Goal: Transaction & Acquisition: Purchase product/service

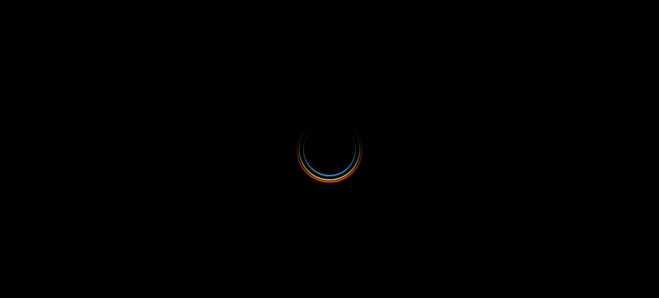
select select
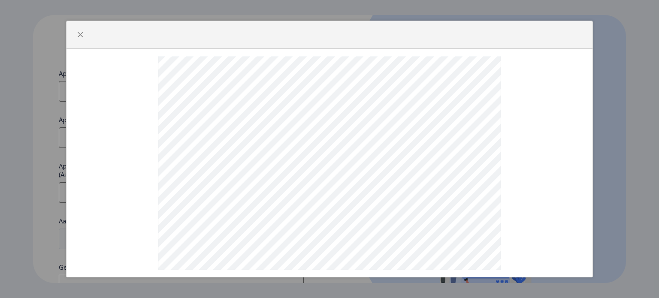
click at [306, 157] on div at bounding box center [329, 163] width 526 height 228
click at [81, 42] on button "button" at bounding box center [80, 35] width 14 height 14
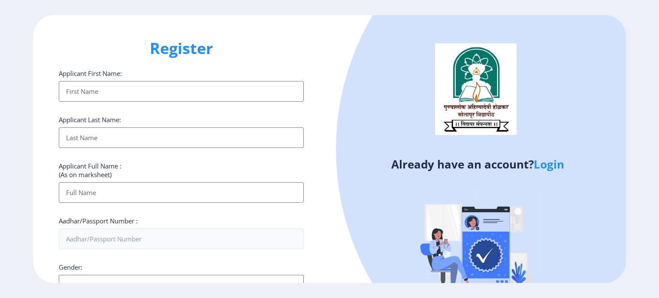
click at [142, 93] on input "Applicant First Name:" at bounding box center [181, 91] width 245 height 21
type input "Kajal"
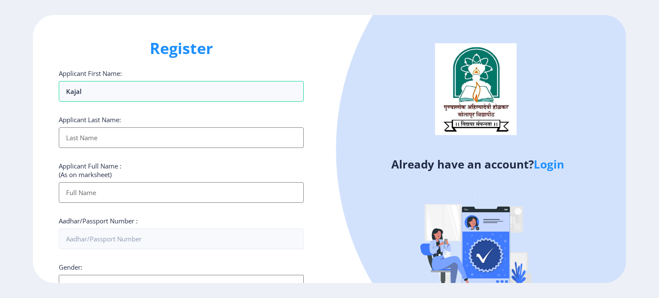
click at [125, 135] on input "Applicant First Name:" at bounding box center [181, 137] width 245 height 21
type input "[PERSON_NAME]"
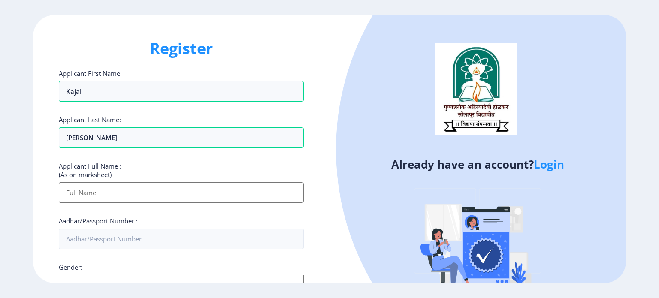
click at [118, 190] on input "Applicant First Name:" at bounding box center [181, 192] width 245 height 21
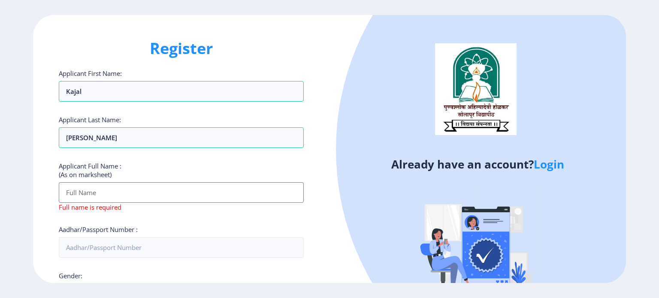
click at [181, 197] on input "Applicant First Name:" at bounding box center [181, 192] width 245 height 21
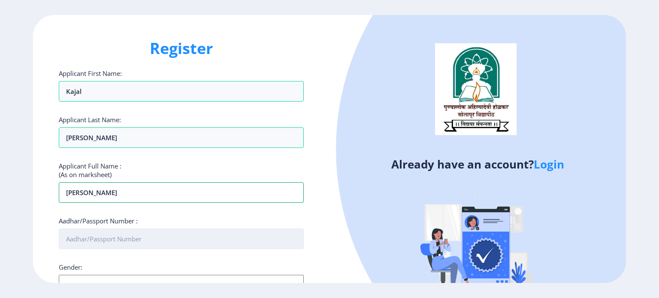
type input "[PERSON_NAME]"
click at [110, 243] on input "Aadhar/Passport Number :" at bounding box center [181, 239] width 245 height 21
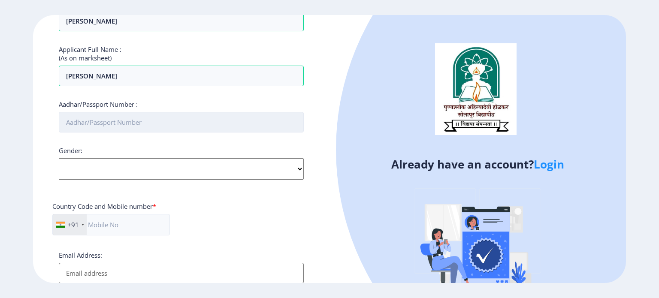
scroll to position [116, 0]
type input "386751796184"
click at [299, 169] on select "Select Gender Male Female Other" at bounding box center [181, 169] width 245 height 21
select select "[DEMOGRAPHIC_DATA]"
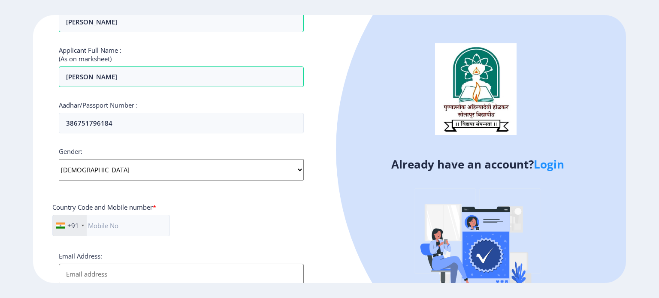
click at [59, 159] on select "Select Gender Male Female Other" at bounding box center [181, 169] width 245 height 21
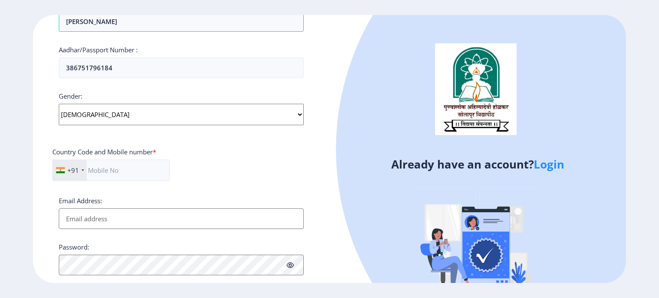
scroll to position [172, 0]
click at [132, 171] on input "text" at bounding box center [111, 169] width 118 height 21
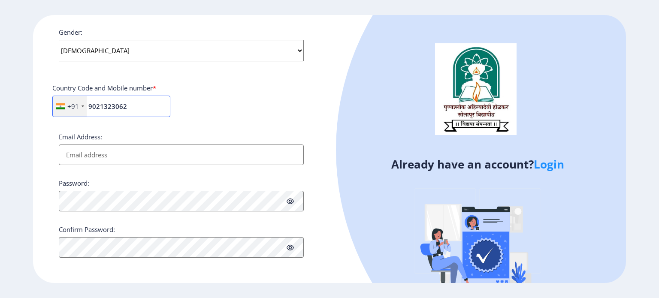
type input "9021323062"
click at [125, 161] on input "Email Address:" at bounding box center [181, 155] width 245 height 21
type input "[EMAIL_ADDRESS][DOMAIN_NAME]"
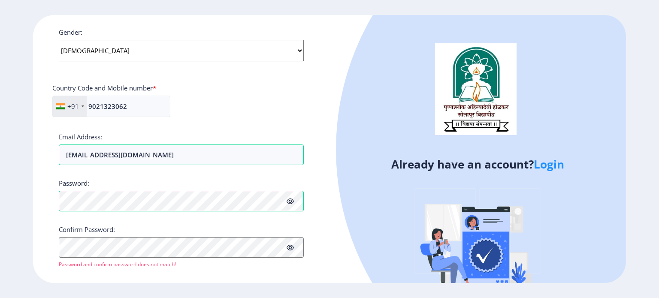
click at [290, 203] on icon at bounding box center [290, 201] width 7 height 6
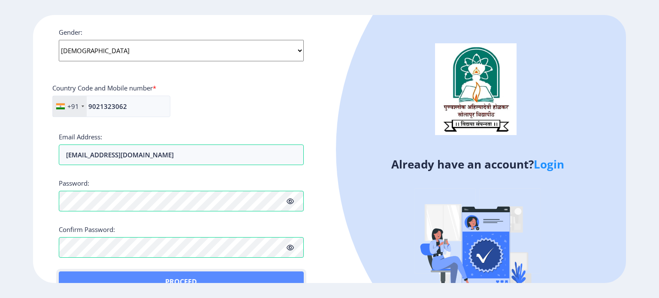
click at [86, 278] on button "Proceed" at bounding box center [181, 282] width 245 height 21
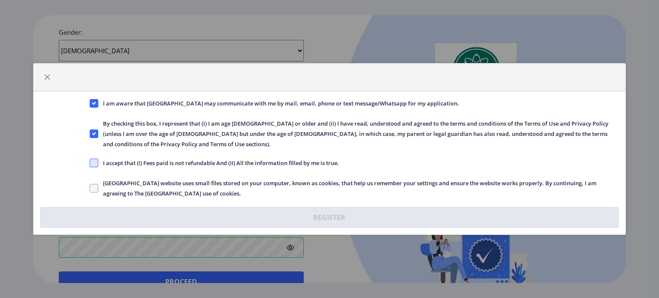
click at [90, 160] on span at bounding box center [94, 163] width 9 height 9
click at [90, 163] on input "I accept that (I) Fees paid is not refundable And (II) All the information fill…" at bounding box center [90, 163] width 0 height 0
checkbox input "true"
click at [87, 183] on div "Solapur University website uses small files stored on your computer, known as c…" at bounding box center [354, 188] width 542 height 21
click at [100, 181] on span "Solapur University website uses small files stored on your computer, known as c…" at bounding box center [358, 188] width 521 height 21
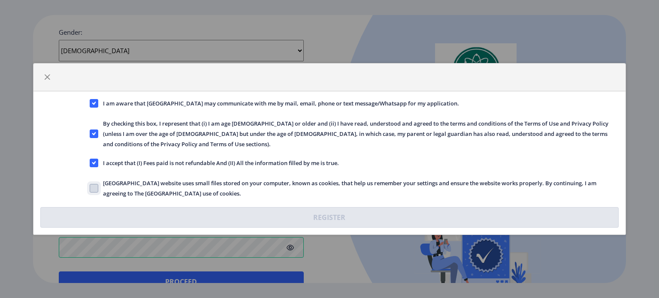
click at [90, 188] on input "Solapur University website uses small files stored on your computer, known as c…" at bounding box center [90, 188] width 0 height 0
checkbox input "true"
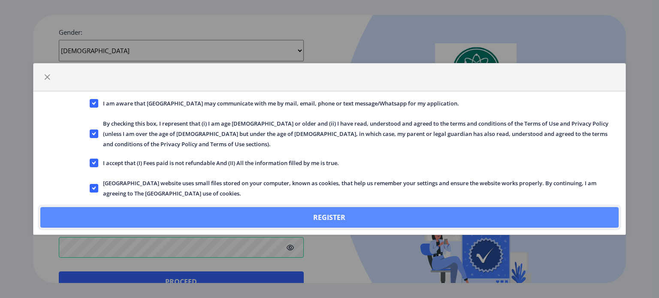
click at [203, 209] on button "Register" at bounding box center [329, 217] width 578 height 21
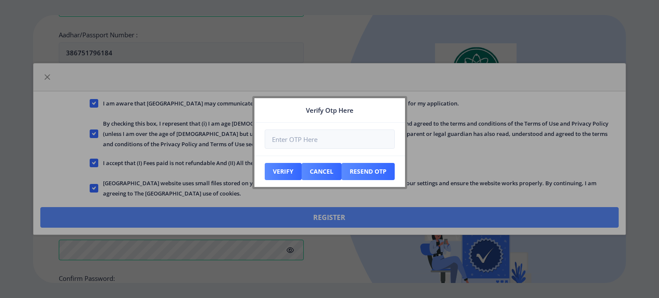
scroll to position [284, 0]
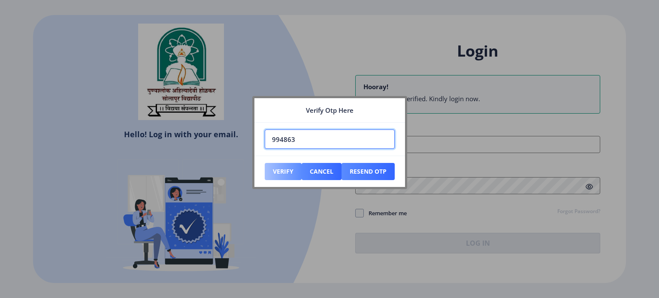
type input "994863"
click at [280, 168] on button "Verify" at bounding box center [283, 171] width 37 height 17
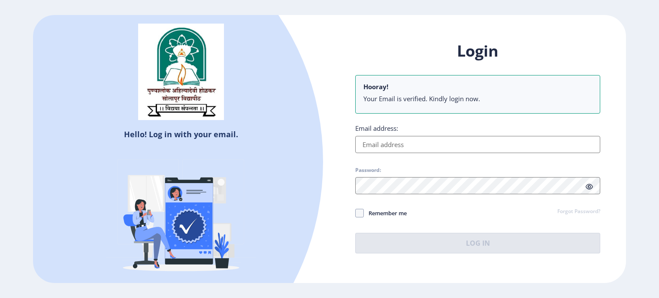
click at [400, 145] on input "Email address:" at bounding box center [477, 144] width 245 height 17
type input "kkworld206@gmail.com"
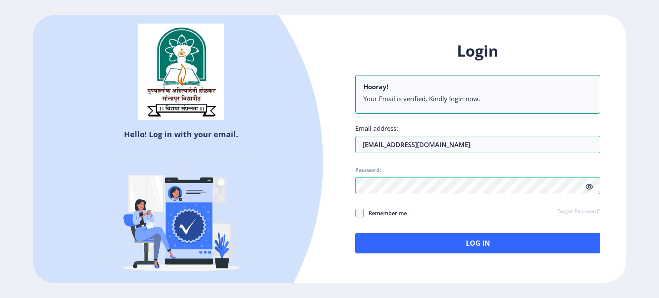
click at [588, 187] on icon at bounding box center [589, 187] width 7 height 6
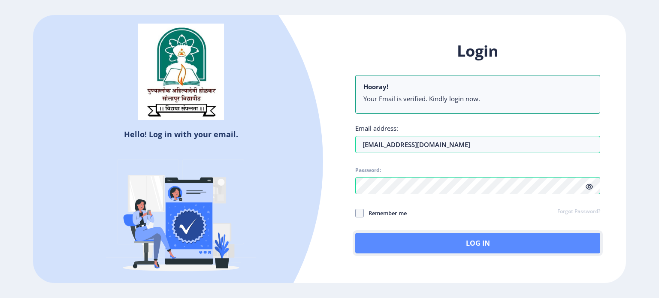
click at [442, 242] on button "Log In" at bounding box center [477, 243] width 245 height 21
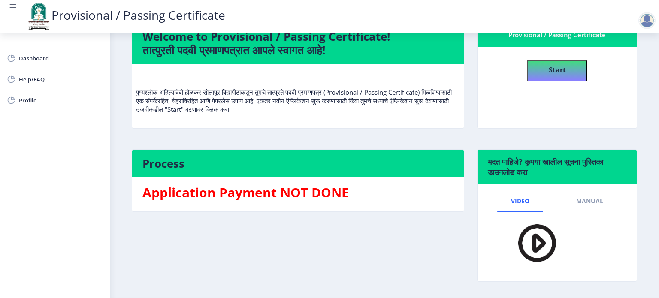
scroll to position [55, 0]
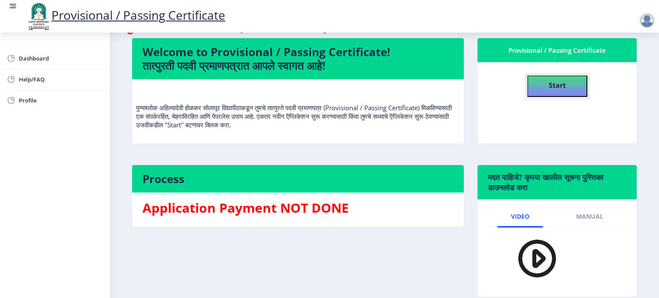
click at [559, 77] on h4 "Start" at bounding box center [557, 84] width 17 height 15
select select
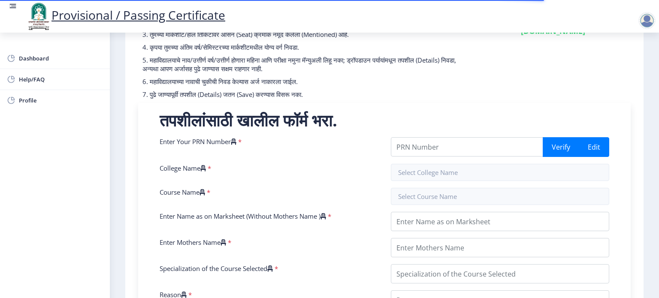
scroll to position [131, 0]
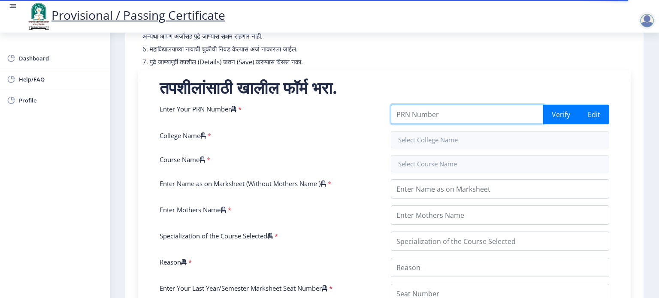
click at [446, 111] on input "Enter Your PRN Number" at bounding box center [467, 114] width 152 height 19
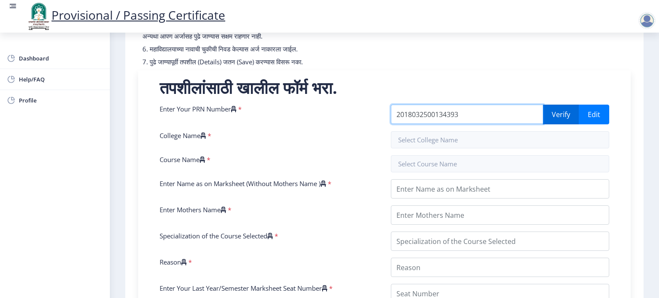
type input "2018032500134393"
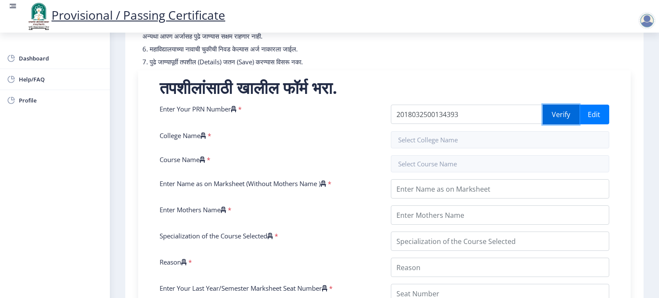
click at [565, 115] on button "Verify" at bounding box center [561, 115] width 36 height 20
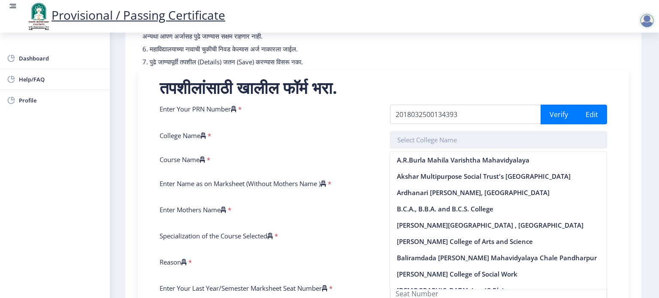
click at [495, 147] on input "text" at bounding box center [498, 139] width 217 height 17
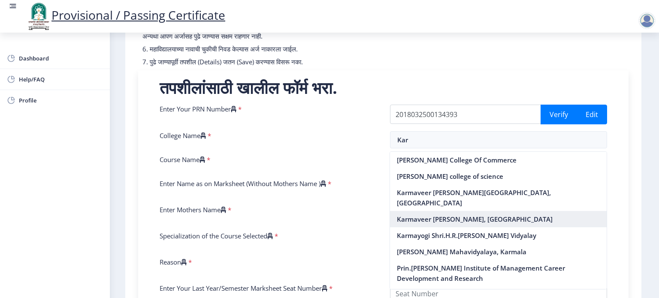
click at [418, 212] on nb-option "Karmaveer Bhaurao Patil Mahavidyalaya, Pandharpur" at bounding box center [498, 219] width 217 height 16
type input "Karmaveer Bhaurao Patil Mahavidyalaya, Pandharpur"
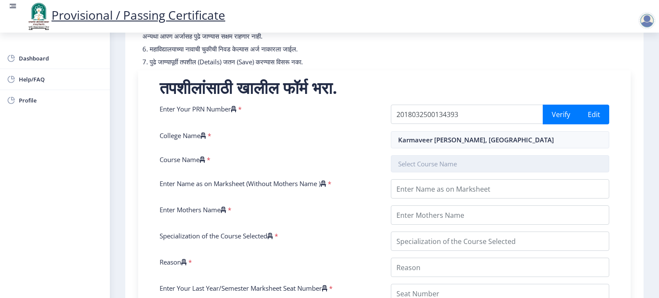
click at [430, 162] on input "text" at bounding box center [500, 163] width 218 height 17
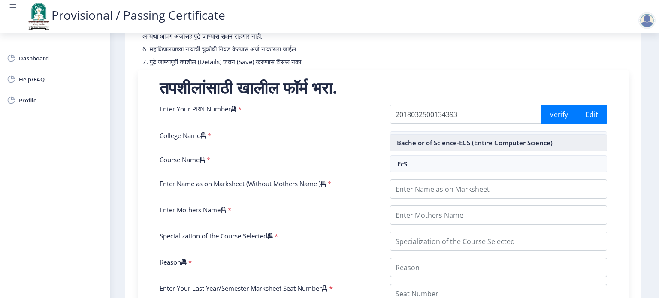
click at [447, 142] on nb-option "Bachelor of Science-ECS (Entire Computer Science)" at bounding box center [498, 143] width 217 height 16
type input "Bachelor of Science-ECS (Entire Computer Science)"
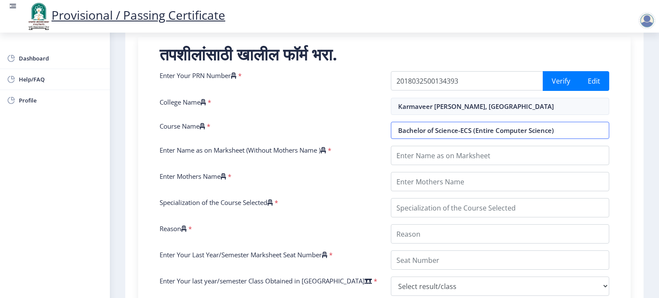
scroll to position [166, 0]
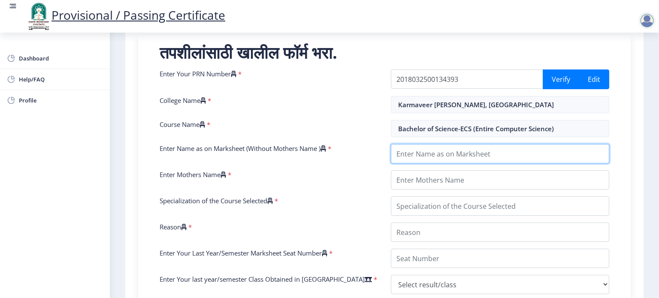
click at [438, 156] on input "Enter Name as on Marksheet (Without Mothers Name )" at bounding box center [500, 153] width 218 height 19
type input "Karale Kajal Laxman"
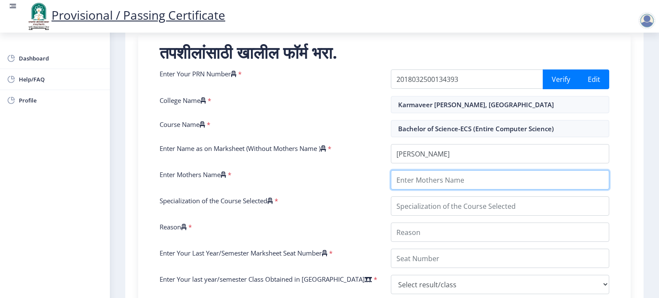
click at [424, 186] on input "Enter Mothers Name" at bounding box center [500, 179] width 218 height 19
click at [410, 178] on input "Enter Mothers Name" at bounding box center [500, 179] width 218 height 19
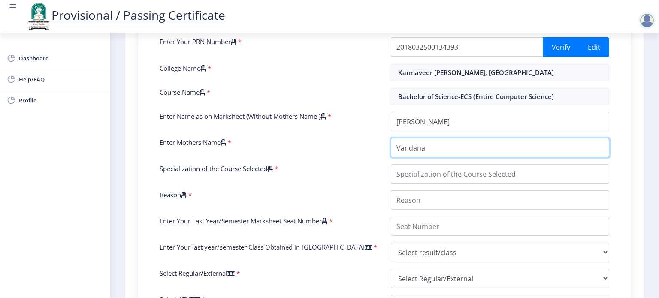
scroll to position [201, 0]
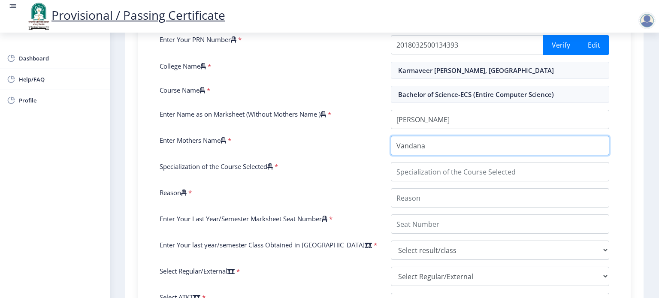
type input "Vandana"
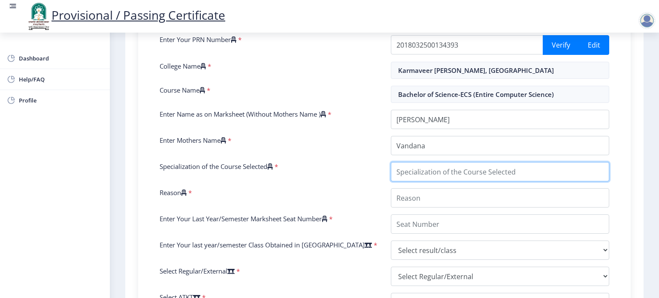
click at [430, 173] on input "Specialization of the Course Selected" at bounding box center [500, 171] width 218 height 19
click at [444, 170] on input "Specialization of the Course Selected" at bounding box center [500, 171] width 218 height 19
type input "Computer Science"
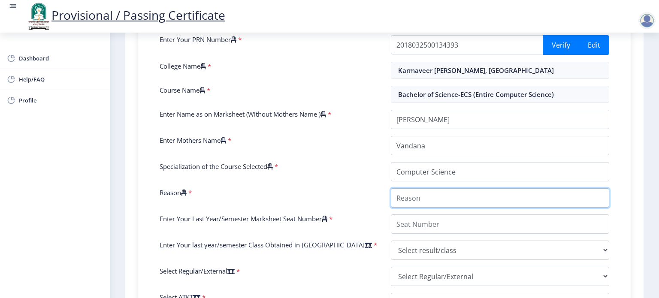
click at [420, 198] on input "Reason" at bounding box center [500, 197] width 218 height 19
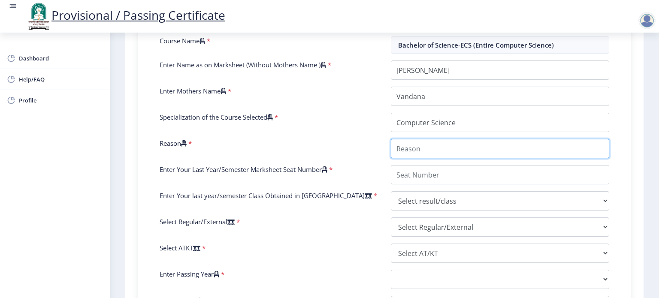
scroll to position [256, 0]
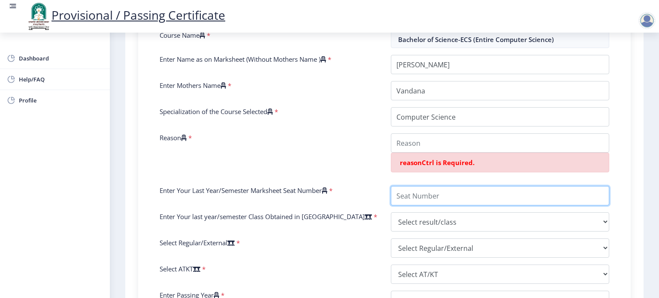
click at [421, 168] on div "Enter Your PRN Number * 2018032500134393 Verify Edit College Name * Karmaveer B…" at bounding box center [384, 174] width 462 height 389
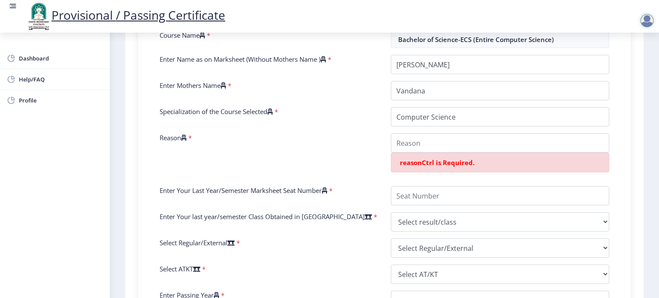
click at [350, 155] on div "Reason *" at bounding box center [268, 156] width 231 height 46
drag, startPoint x: 158, startPoint y: 58, endPoint x: 239, endPoint y: 248, distance: 207.0
click at [239, 248] on div "Enter Your PRN Number * 2018032500134393 Verify Edit College Name * Karmaveer B…" at bounding box center [384, 174] width 462 height 389
click at [264, 257] on div "Enter Your PRN Number * 2018032500134393 Verify Edit College Name * Karmaveer B…" at bounding box center [384, 174] width 462 height 389
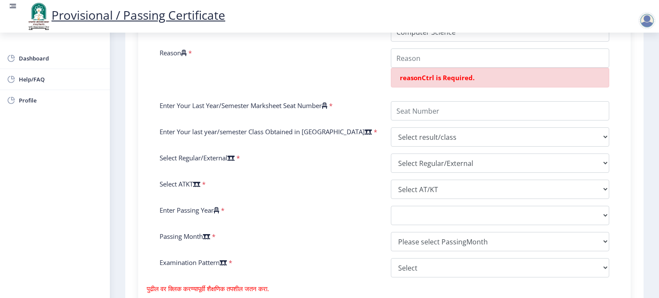
scroll to position [343, 0]
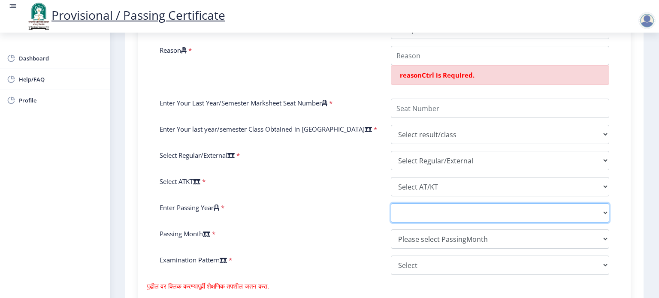
click at [442, 211] on select "2025 2024 2023 2022 2021 2020 2019 2018 2017 2016 2015 2014 2013 2012 2011 2010…" at bounding box center [500, 212] width 218 height 19
select select "2021"
click at [391, 203] on select "2025 2024 2023 2022 2021 2020 2019 2018 2017 2016 2015 2014 2013 2012 2011 2010…" at bounding box center [500, 212] width 218 height 19
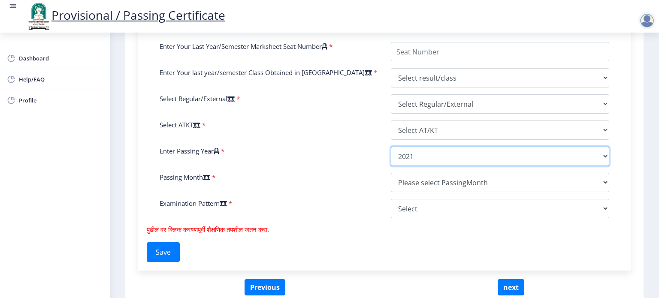
scroll to position [401, 0]
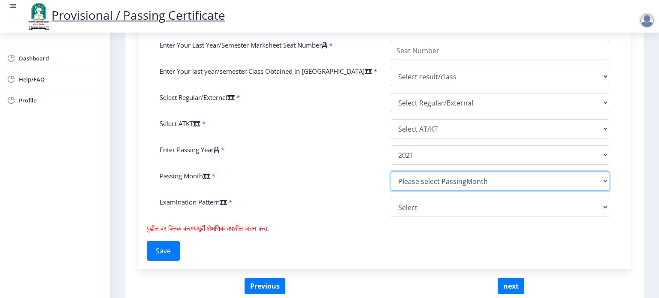
click at [435, 184] on select "Please select PassingMonth (01) January (02) February (03) March (04) April (05…" at bounding box center [500, 181] width 218 height 19
select select "March"
click at [391, 172] on select "Please select PassingMonth (01) January (02) February (03) March (04) April (05…" at bounding box center [500, 181] width 218 height 19
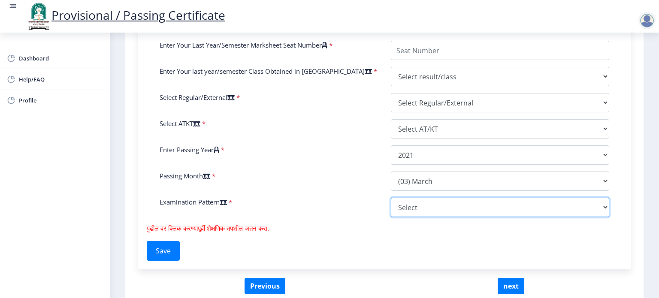
click at [417, 210] on select "Select Yearly Semester" at bounding box center [500, 207] width 218 height 19
select select "Yearly"
click at [391, 198] on select "Select Yearly Semester" at bounding box center [500, 207] width 218 height 19
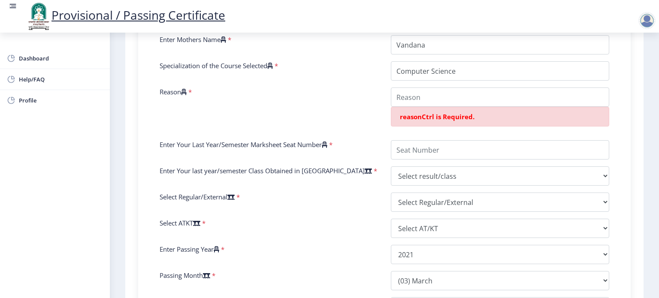
scroll to position [274, 0]
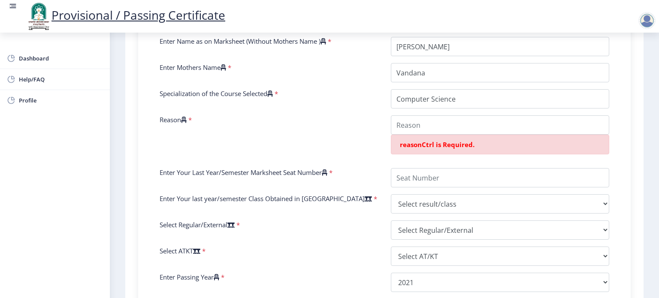
drag, startPoint x: 265, startPoint y: 185, endPoint x: 157, endPoint y: 95, distance: 141.3
click at [157, 95] on div "तपशीलांसाठी खालील फॉर्म भरा. Enter Your PRN Number * 2018032500134393 Verify Ed…" at bounding box center [384, 162] width 492 height 469
copy div "Specialization of the Course Selected * Reason * reasonCtrl is Required. Enter …"
click at [367, 108] on div "Specialization of the Course Selected *" at bounding box center [268, 98] width 231 height 19
click at [419, 122] on input "Reason" at bounding box center [500, 124] width 218 height 19
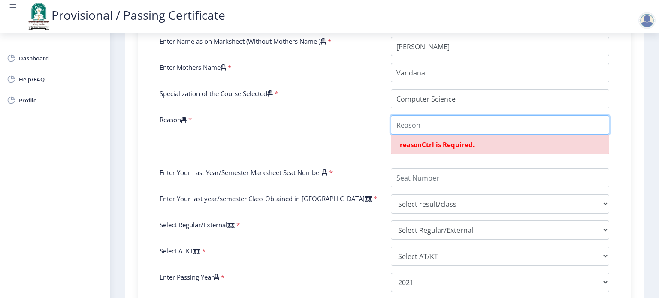
paste input "Admission to new college"
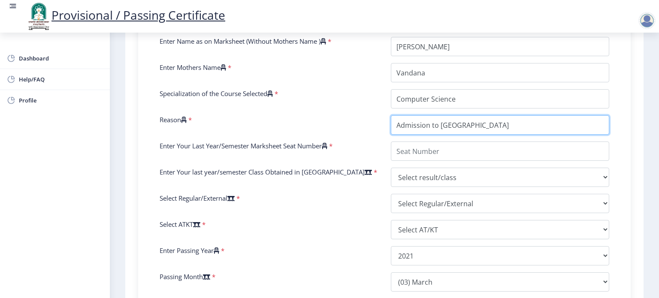
type input "Admission to new college"
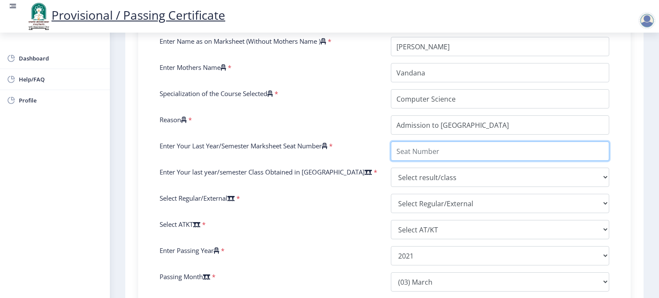
click at [426, 150] on input "Enter Your Last Year/Semester Marksheet Seat Number" at bounding box center [500, 151] width 218 height 19
type input "1813439"
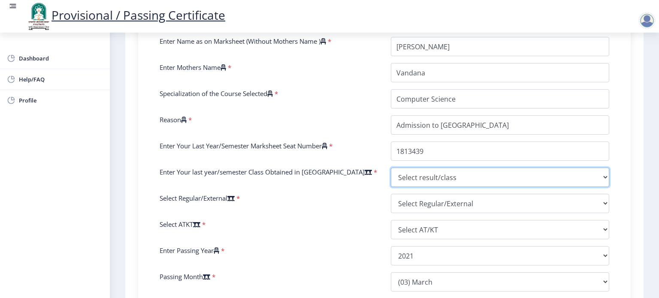
click at [601, 174] on select "Select result/class DISTINCTION FIRST CLASS HIGHER SECOND CLASS SECOND CLASS PA…" at bounding box center [500, 177] width 218 height 19
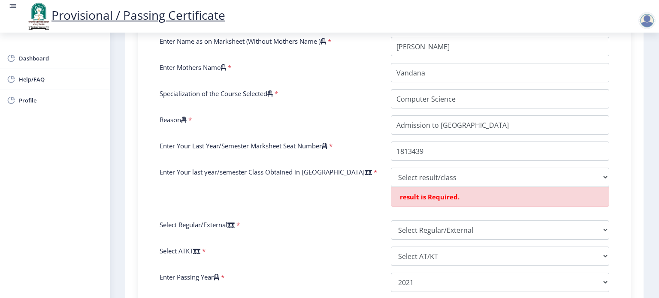
click at [377, 202] on div "Enter Your last year/semester Class Obtained in Exam *" at bounding box center [268, 191] width 231 height 46
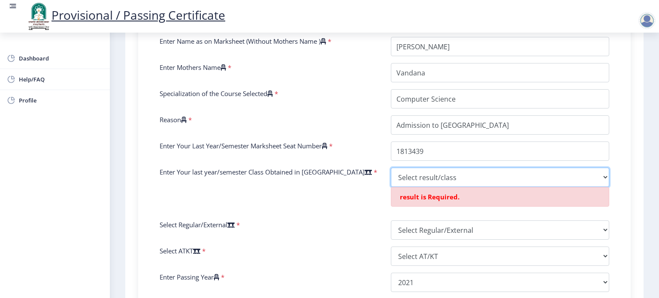
click at [603, 177] on select "Select result/class DISTINCTION FIRST CLASS HIGHER SECOND CLASS SECOND CLASS PA…" at bounding box center [500, 177] width 218 height 19
select select "Grade O"
click at [391, 168] on select "Select result/class DISTINCTION FIRST CLASS HIGHER SECOND CLASS SECOND CLASS PA…" at bounding box center [500, 177] width 218 height 19
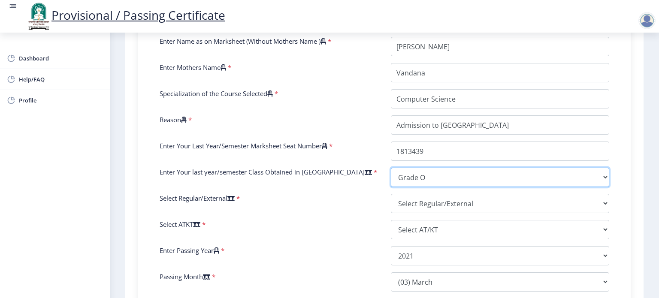
scroll to position [301, 0]
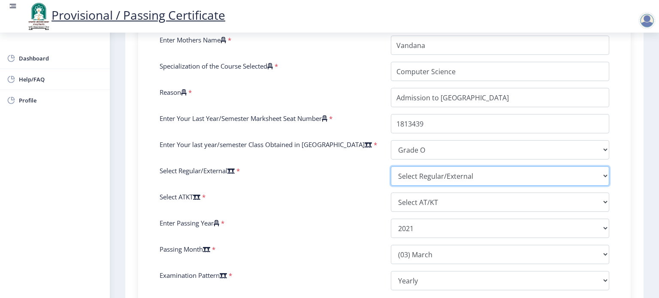
click at [563, 168] on select "Select Regular/External Regular External Special" at bounding box center [500, 175] width 218 height 19
select select "Regular"
click at [391, 166] on select "Select Regular/External Regular External Special" at bounding box center [500, 175] width 218 height 19
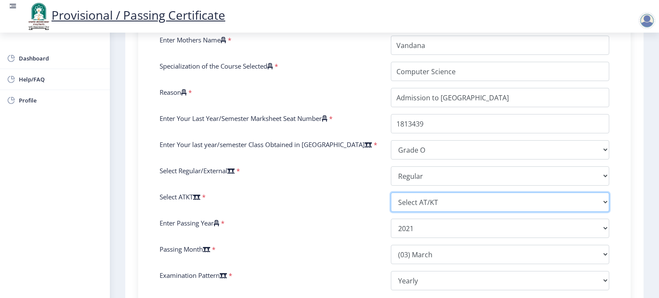
click at [544, 203] on select "Select AT/KT None ATKT" at bounding box center [500, 202] width 218 height 19
select select "None"
click at [391, 193] on select "Select AT/KT None ATKT" at bounding box center [500, 202] width 218 height 19
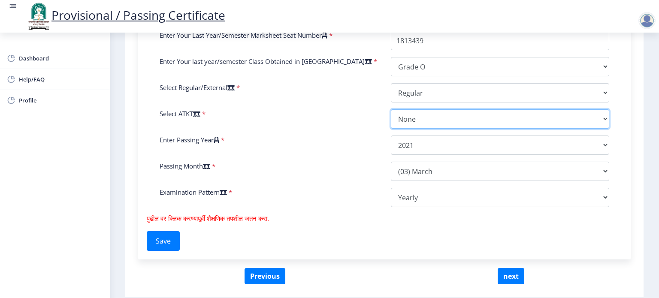
scroll to position [386, 0]
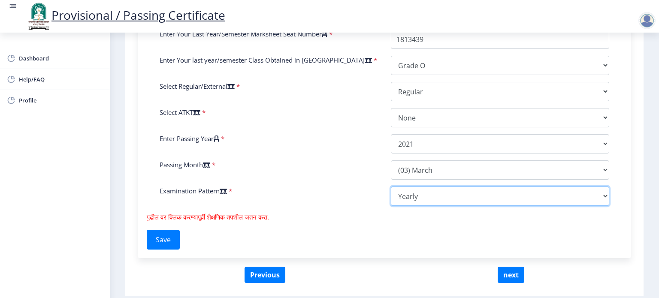
click at [491, 200] on select "Select Yearly Semester" at bounding box center [500, 196] width 218 height 19
select select "Semester"
click at [391, 187] on select "Select Yearly Semester" at bounding box center [500, 196] width 218 height 19
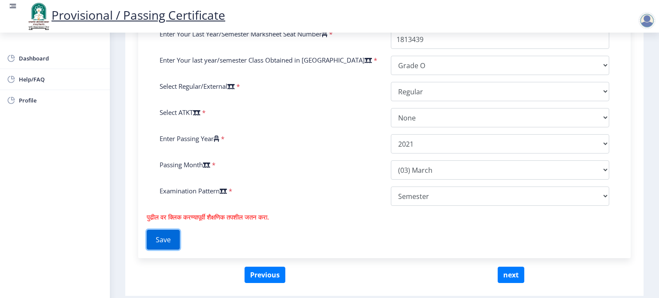
click at [176, 237] on button "Save" at bounding box center [163, 240] width 33 height 20
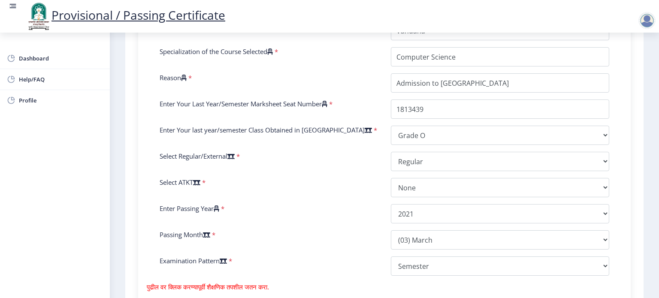
scroll to position [414, 0]
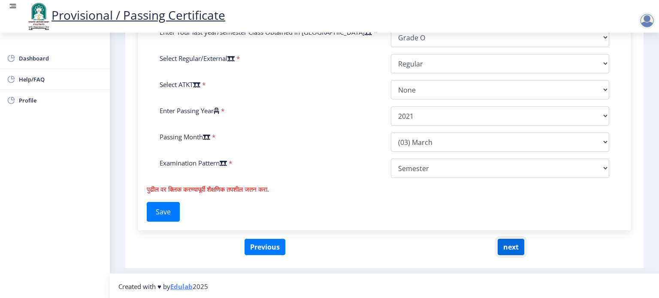
click at [513, 251] on button "next" at bounding box center [511, 247] width 27 height 16
select select
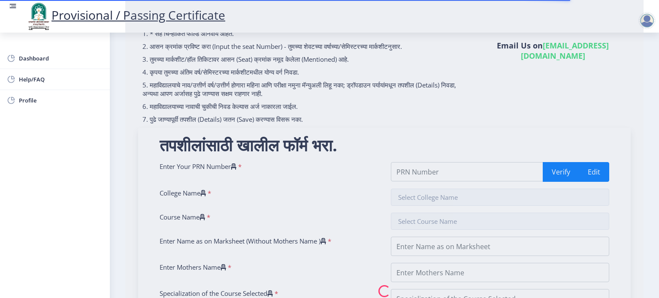
scroll to position [74, 0]
type input "2018032500134393"
type input "Karmaveer Bhaurao Patil Mahavidyalaya, Pandharpur"
type input "Bachelor of Science-ECS (Entire Computer Science)"
type input "[PERSON_NAME]"
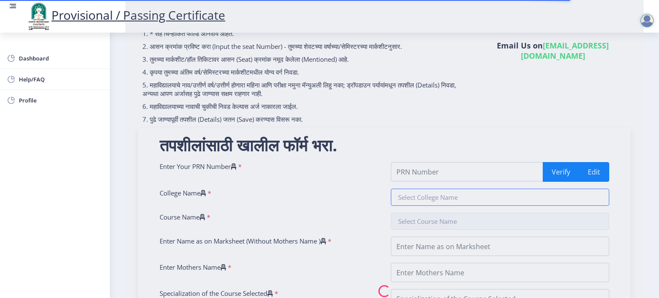
type input "Vandana"
type input "Computer Science"
type input "Admission to new college"
type input "1813439"
select select "Grade O"
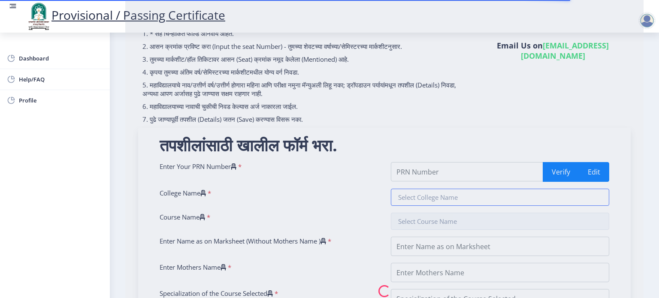
select select "Regular"
select select "None"
select select "2021"
select select "March"
select select "Semester"
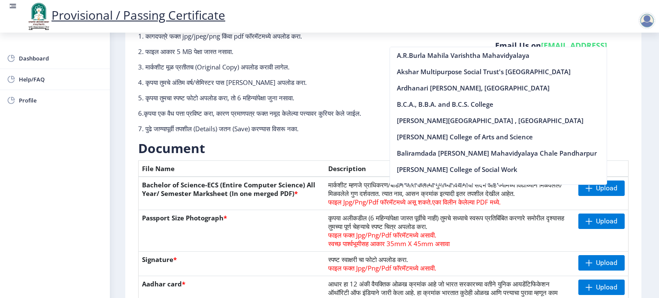
click at [554, 17] on div "Provisional / Passing Certificate" at bounding box center [338, 16] width 659 height 29
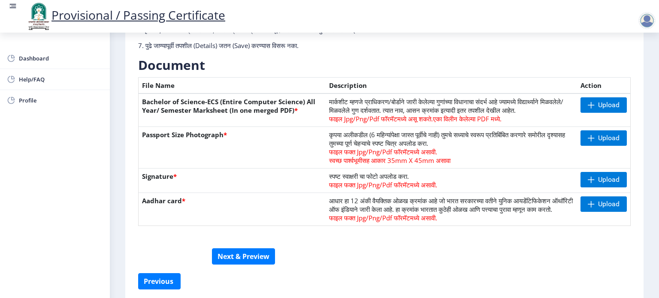
scroll to position [156, 0]
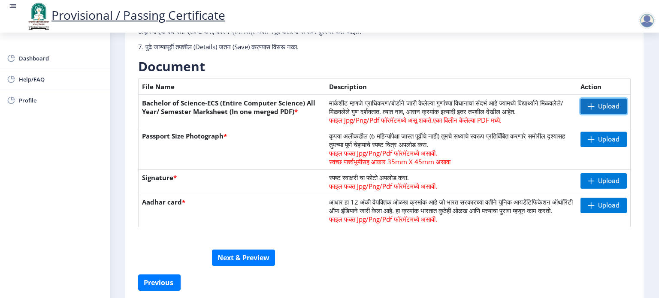
click at [605, 108] on span "Upload" at bounding box center [608, 106] width 21 height 9
click at [600, 139] on span "Upload" at bounding box center [608, 139] width 21 height 9
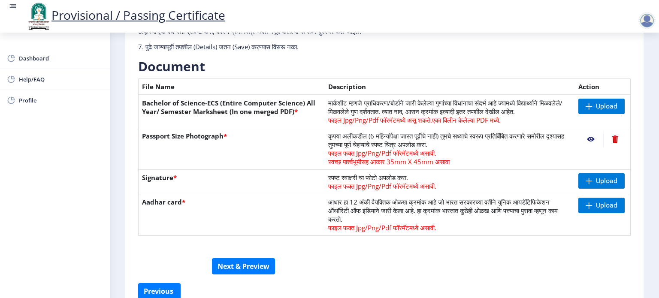
click at [592, 142] on nb-action at bounding box center [590, 139] width 25 height 15
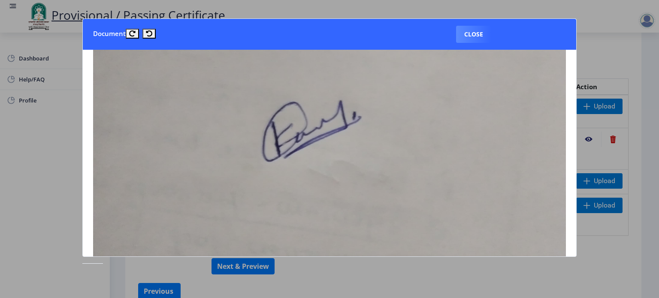
scroll to position [257, 0]
click at [474, 37] on button "Close" at bounding box center [473, 34] width 35 height 17
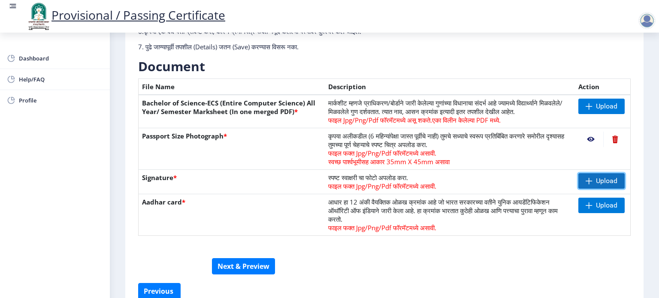
click at [604, 182] on span "Upload" at bounding box center [606, 181] width 21 height 9
click at [612, 140] on nb-action at bounding box center [615, 139] width 24 height 15
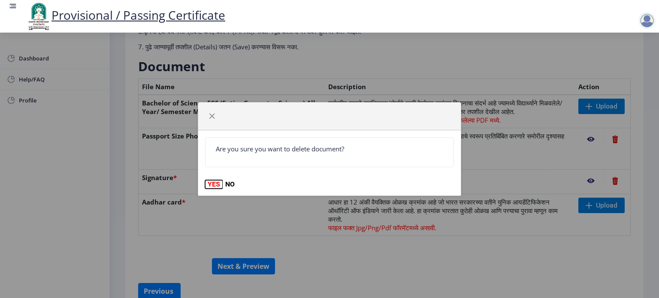
click at [213, 182] on button "YES" at bounding box center [214, 184] width 18 height 9
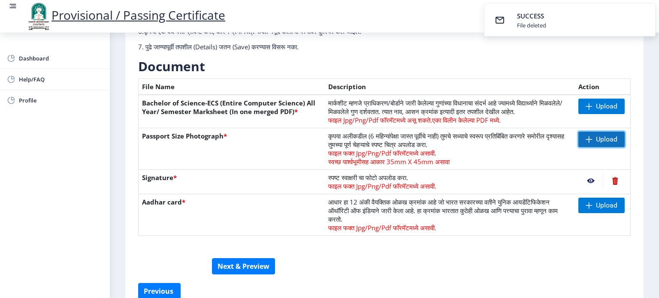
click at [611, 138] on span "Upload" at bounding box center [606, 139] width 21 height 9
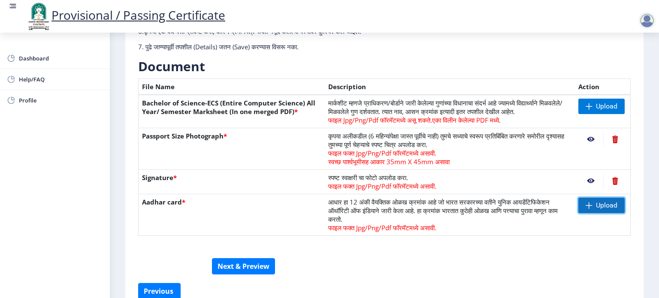
click at [596, 199] on span "Upload" at bounding box center [601, 205] width 46 height 15
click at [590, 207] on nb-action at bounding box center [590, 205] width 25 height 15
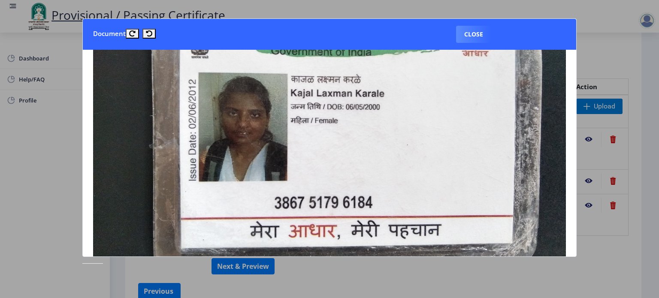
scroll to position [113, 0]
click at [606, 236] on div at bounding box center [329, 149] width 659 height 298
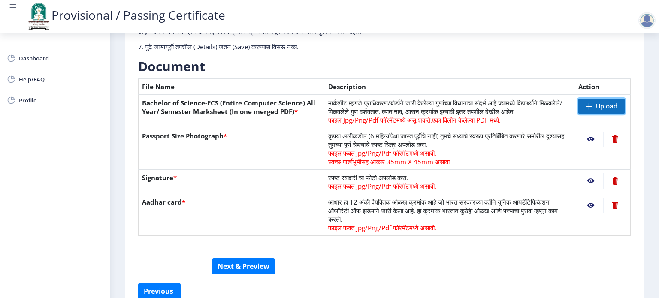
click at [602, 104] on span "Upload" at bounding box center [606, 106] width 21 height 9
click at [594, 101] on span "Upload" at bounding box center [601, 106] width 46 height 15
click at [589, 105] on nb-action at bounding box center [590, 106] width 25 height 15
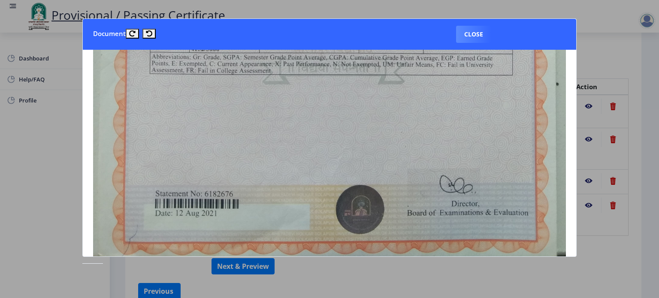
scroll to position [434, 0]
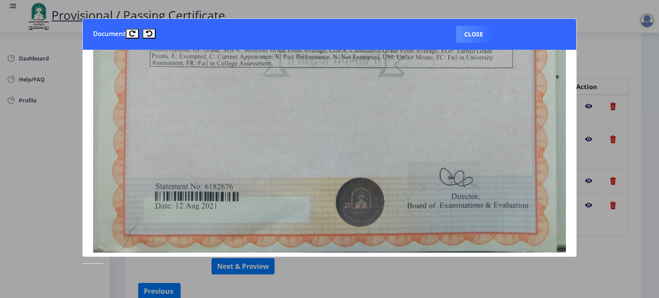
click at [407, 279] on nb-dialog-container "Document Close" at bounding box center [329, 149] width 494 height 262
click at [472, 32] on button "Close" at bounding box center [473, 34] width 35 height 17
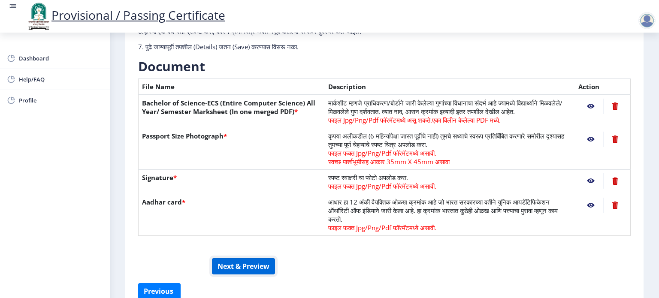
click at [233, 267] on button "Next & Preview" at bounding box center [243, 266] width 63 height 16
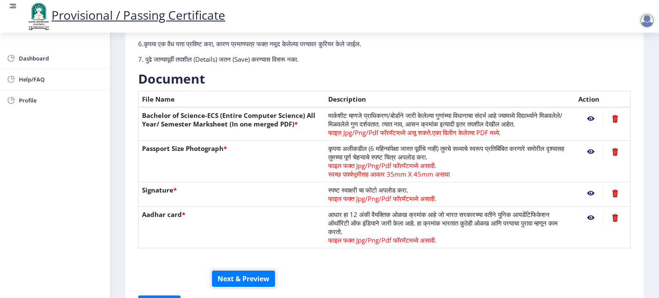
scroll to position [200, 0]
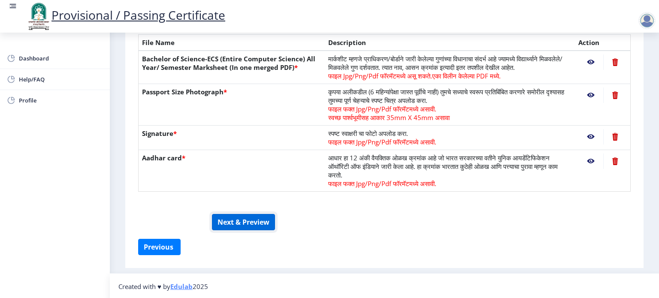
click at [258, 220] on button "Next & Preview" at bounding box center [243, 222] width 63 height 16
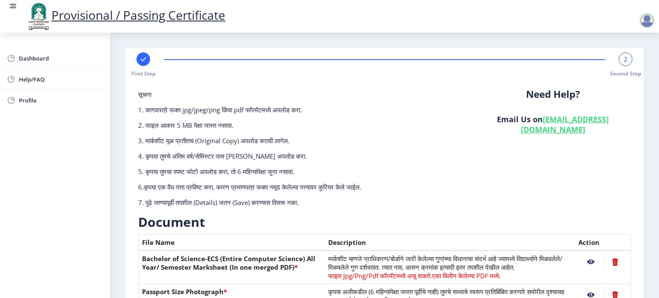
click at [624, 61] on span "2" at bounding box center [626, 59] width 4 height 9
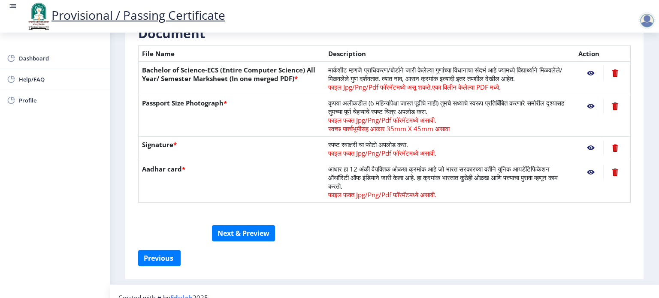
scroll to position [200, 0]
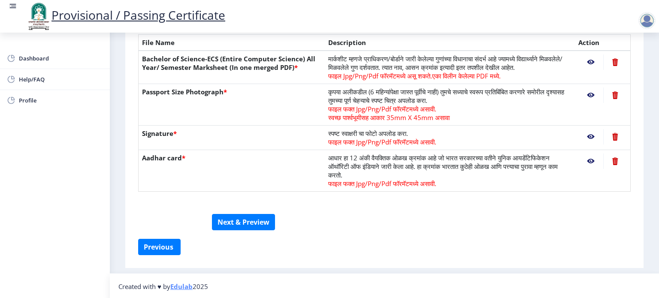
click at [201, 220] on form "सूचना 1. कागदपत्रे फक्त jpg/jpeg/png किंवा pdf फॉरमॅटमध्ये अपलोड करा. 2. फाइल आ…" at bounding box center [384, 64] width 492 height 349
click at [292, 211] on div at bounding box center [384, 210] width 505 height 7
click at [278, 220] on form "सूचना 1. कागदपत्रे फक्त jpg/jpeg/png किंवा pdf फॉरमॅटमध्ये अपलोड करा. 2. फाइल आ…" at bounding box center [384, 64] width 492 height 349
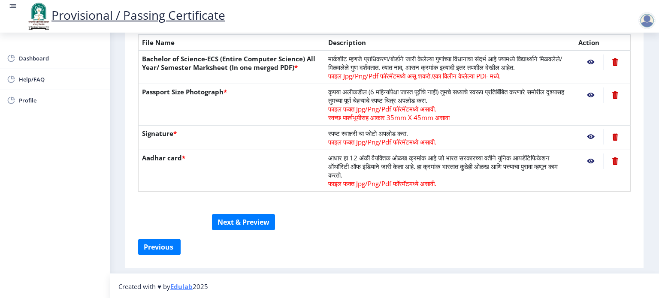
click at [278, 220] on form "सूचना 1. कागदपत्रे फक्त jpg/jpeg/png किंवा pdf फॉरमॅटमध्ये अपलोड करा. 2. फाइल आ…" at bounding box center [384, 64] width 492 height 349
click at [251, 226] on button "Next & Preview" at bounding box center [243, 222] width 63 height 16
click at [166, 243] on button "Previous ‍" at bounding box center [159, 247] width 42 height 16
select select "Grade O"
select select "Regular"
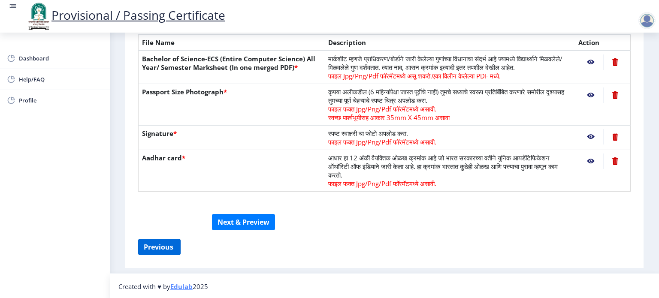
select select "None"
select select "2021"
select select "March"
select select "Semester"
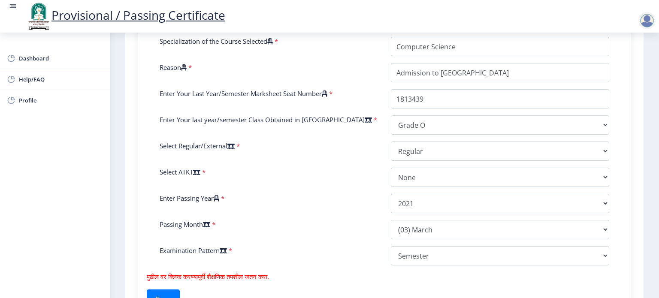
scroll to position [414, 0]
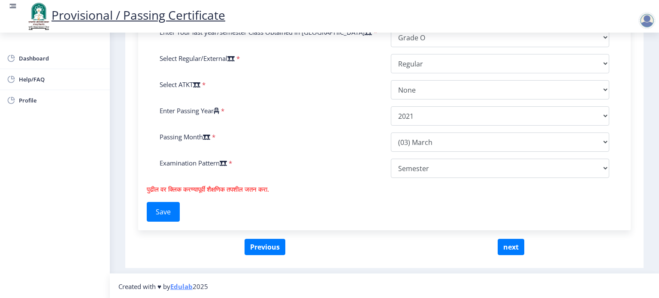
click at [310, 200] on div "तपशीलांसाठी खालील फॉर्म भरा. Enter Your PRN Number * 2018032500134393 Verify Ed…" at bounding box center [384, 9] width 492 height 442
click at [178, 202] on button "Save" at bounding box center [163, 212] width 33 height 20
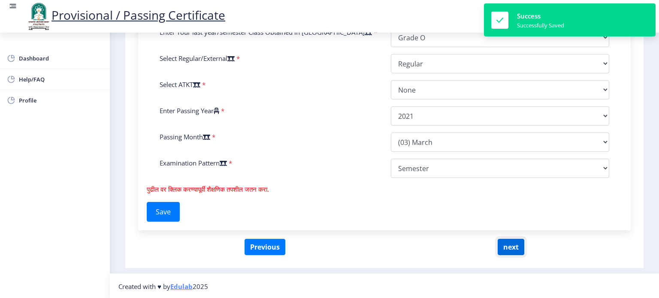
click at [512, 240] on button "next" at bounding box center [511, 247] width 27 height 16
select select
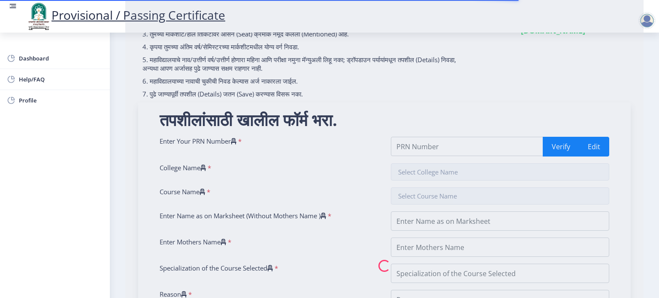
scroll to position [100, 0]
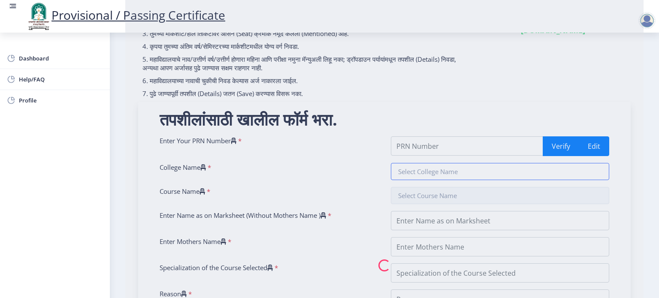
type input "2018032500134393"
type input "Karmaveer Bhaurao Patil Mahavidyalaya, Pandharpur"
type input "Bachelor of Science-ECS (Entire Computer Science)"
type input "[PERSON_NAME]"
type input "Vandana"
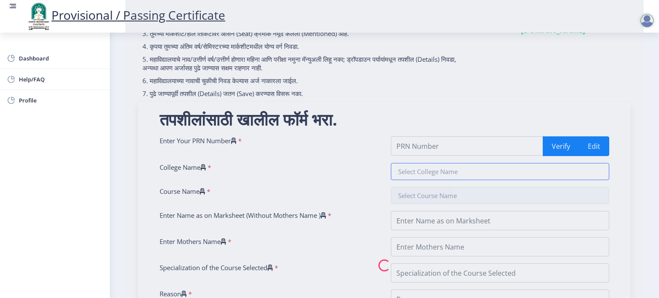
type input "Computer Science"
type input "Admission to new college"
type input "1813439"
select select "Grade O"
select select "Regular"
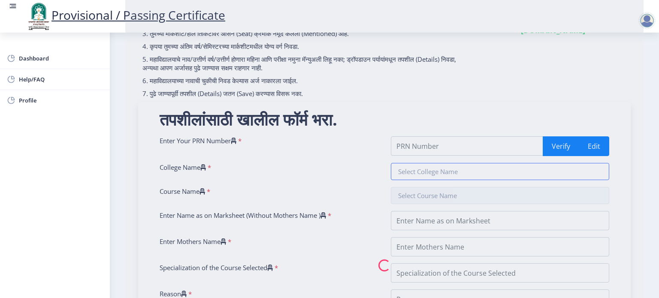
select select "None"
select select "2021"
select select "March"
select select "Semester"
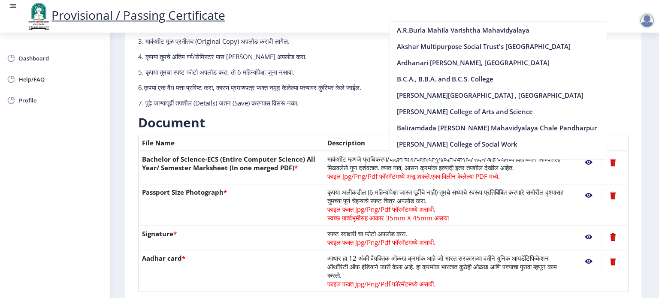
click at [581, 8] on div "Provisional / Passing Certificate" at bounding box center [338, 16] width 659 height 29
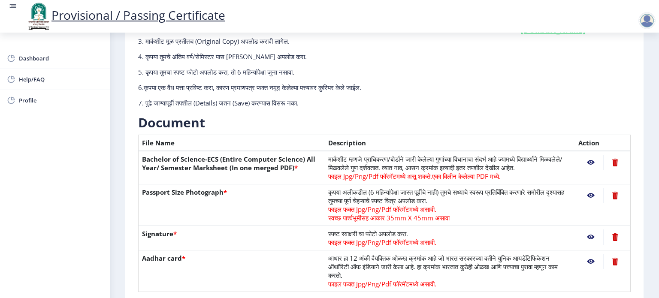
scroll to position [200, 0]
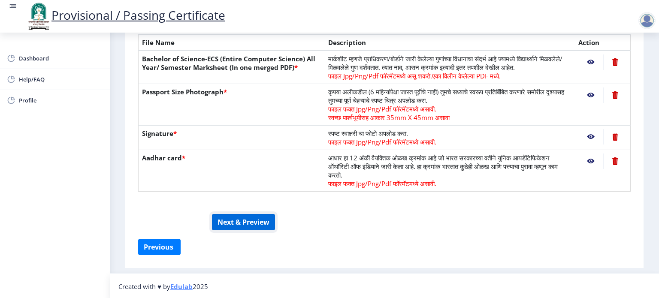
click at [242, 216] on button "Next & Preview" at bounding box center [243, 222] width 63 height 16
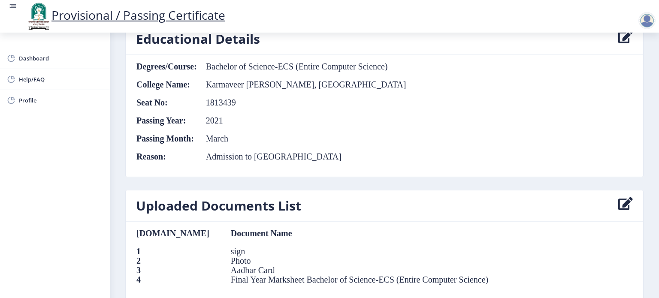
scroll to position [419, 0]
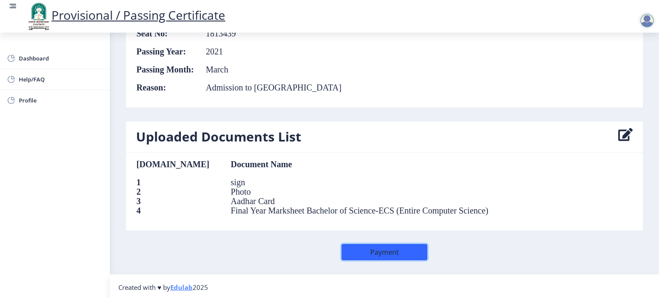
click at [352, 247] on button "Payment" at bounding box center [384, 252] width 86 height 16
select select
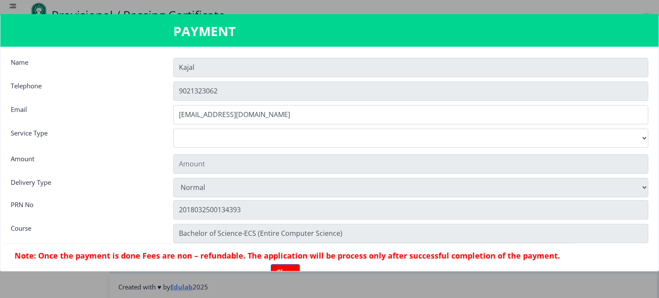
type input "155"
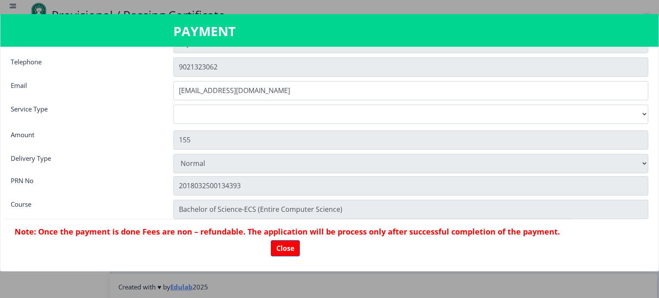
scroll to position [27, 0]
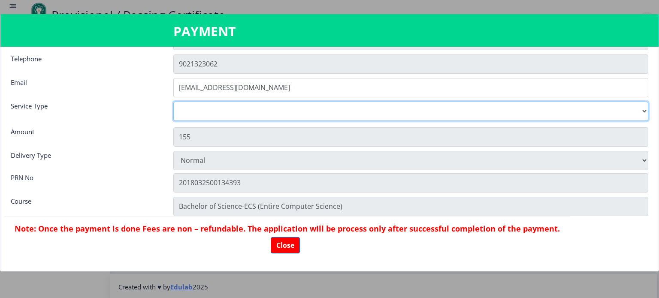
click at [641, 111] on select "Digital Courier Pickup" at bounding box center [410, 111] width 475 height 19
select select "old"
click at [173, 102] on select "Digital Courier Pickup" at bounding box center [410, 111] width 475 height 19
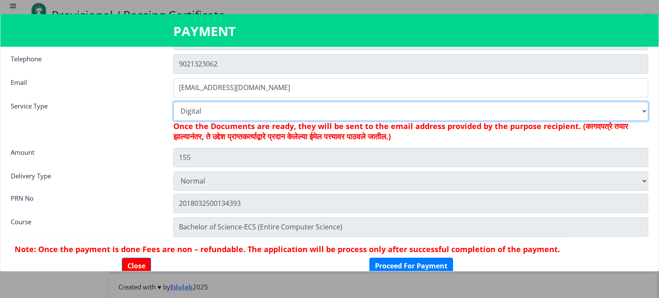
scroll to position [48, 0]
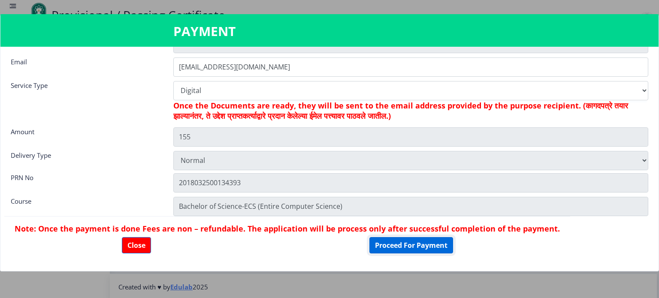
click at [387, 240] on button "Proceed For Payment" at bounding box center [411, 245] width 84 height 16
click at [390, 248] on button "Proceed For Payment" at bounding box center [411, 245] width 84 height 16
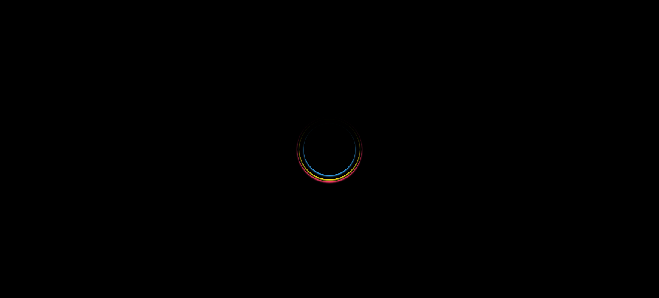
select select
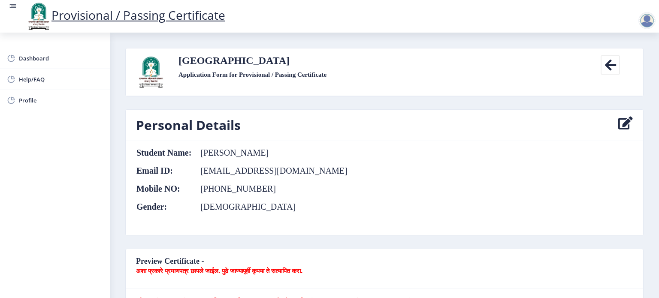
drag, startPoint x: 168, startPoint y: 55, endPoint x: 275, endPoint y: 250, distance: 222.1
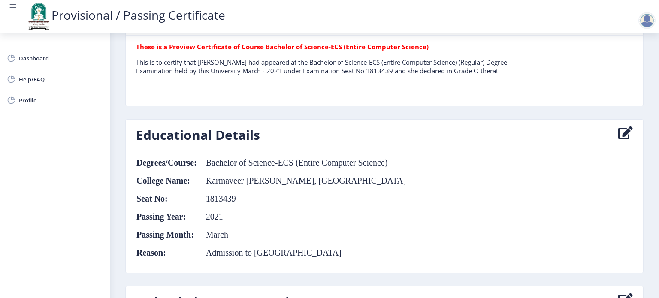
scroll to position [419, 0]
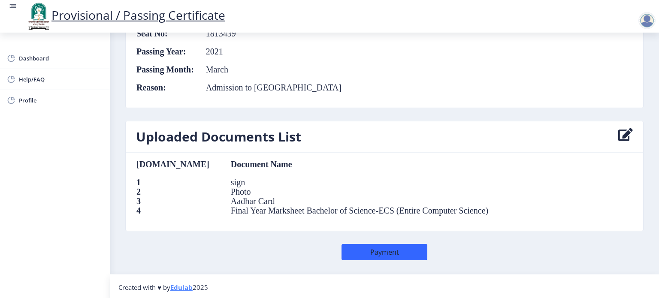
copy div "Provisional / Passing Certificate Dashboard Help/FAQ Profile Solapur University…"
click at [451, 25] on div "Provisional / Passing Certificate" at bounding box center [338, 16] width 659 height 29
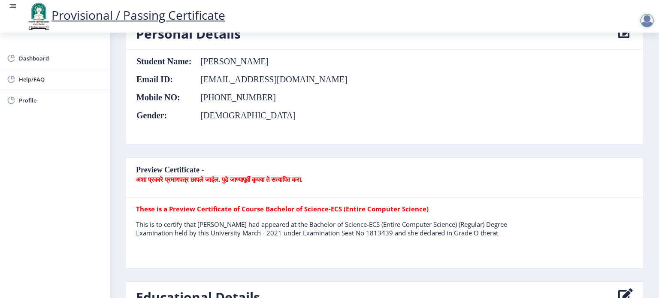
scroll to position [0, 0]
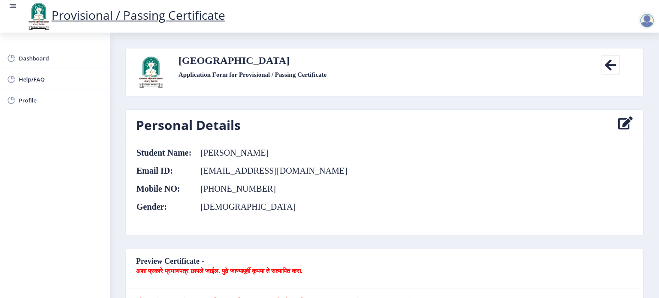
select select
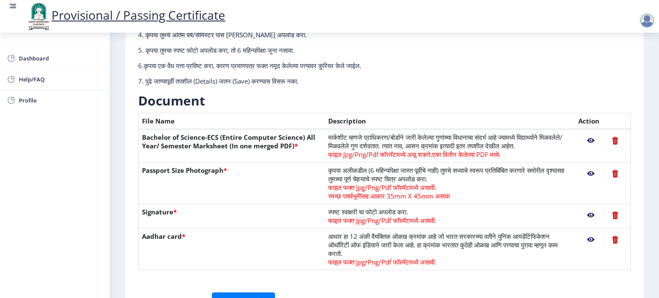
scroll to position [145, 0]
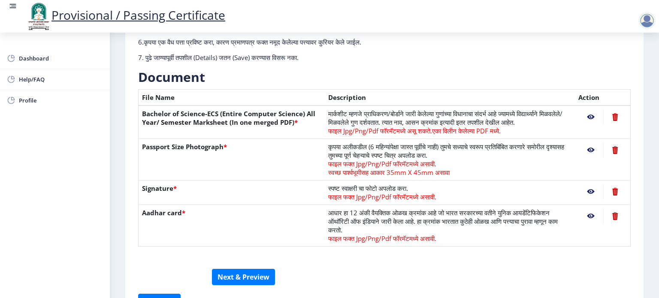
click at [611, 118] on nb-action at bounding box center [615, 116] width 24 height 15
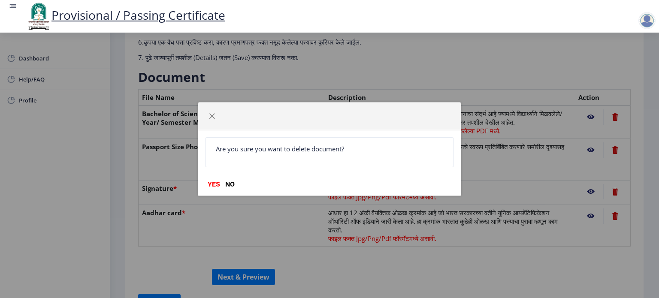
click at [611, 118] on div "Are you sure you want to delete document? YES NO" at bounding box center [329, 149] width 659 height 298
click at [211, 185] on button "YES" at bounding box center [214, 184] width 18 height 9
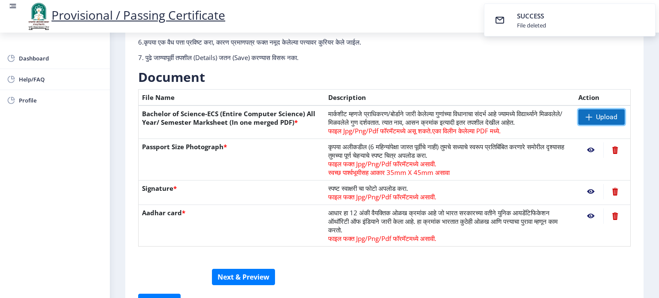
click at [587, 118] on span at bounding box center [589, 117] width 7 height 7
click at [589, 117] on nb-action at bounding box center [590, 116] width 25 height 15
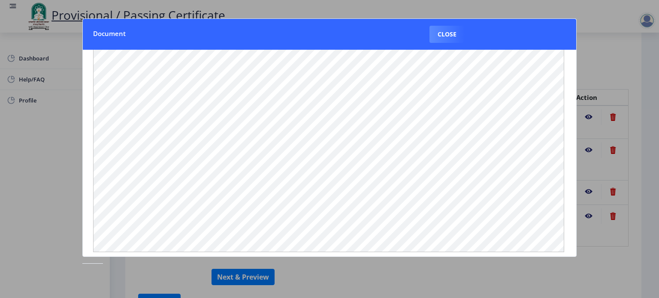
scroll to position [109, 0]
click at [412, 263] on nb-dialog-container "Document Close" at bounding box center [329, 149] width 494 height 262
click at [517, 272] on nb-dialog-container "Document Close" at bounding box center [329, 149] width 494 height 262
click at [449, 33] on button "Close" at bounding box center [446, 34] width 35 height 17
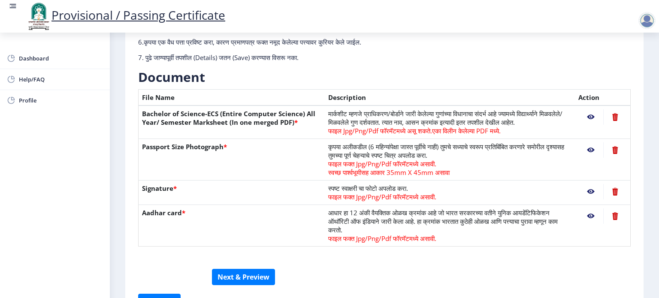
scroll to position [200, 0]
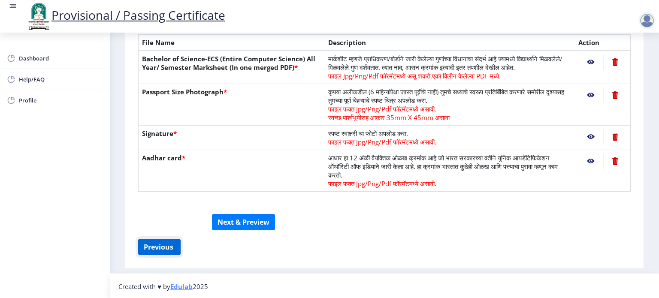
click at [153, 247] on button "Previous ‍" at bounding box center [159, 247] width 42 height 16
select select "Grade O"
select select "Regular"
select select "None"
select select "2021"
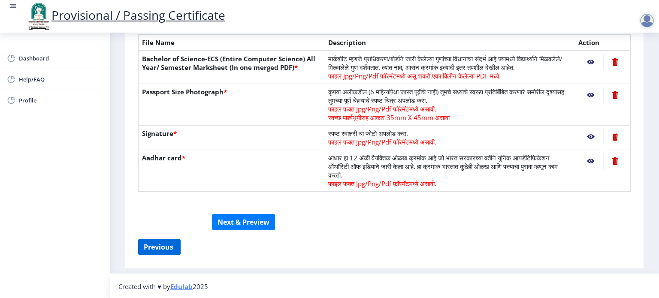
select select "March"
select select "Semester"
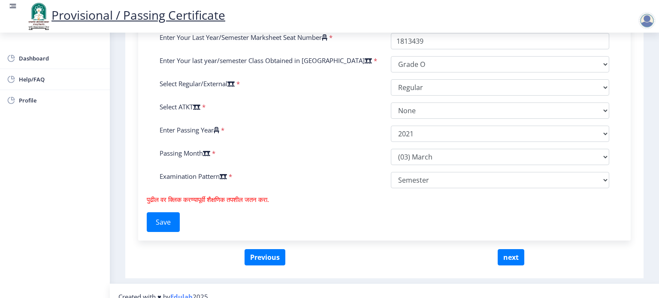
scroll to position [375, 0]
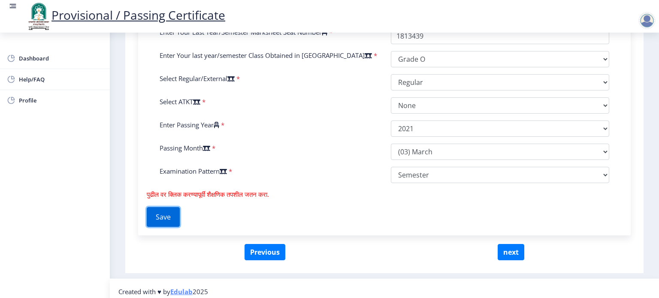
click at [162, 217] on button "Save" at bounding box center [163, 217] width 33 height 20
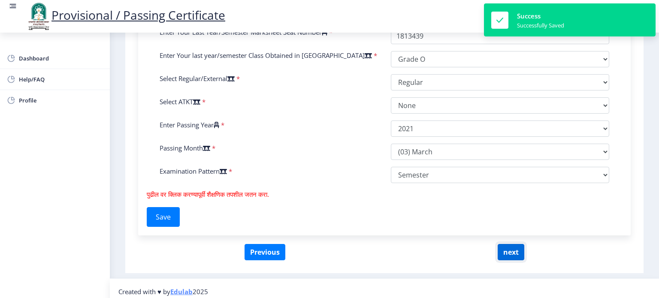
click at [505, 248] on button "next" at bounding box center [511, 252] width 27 height 16
select select
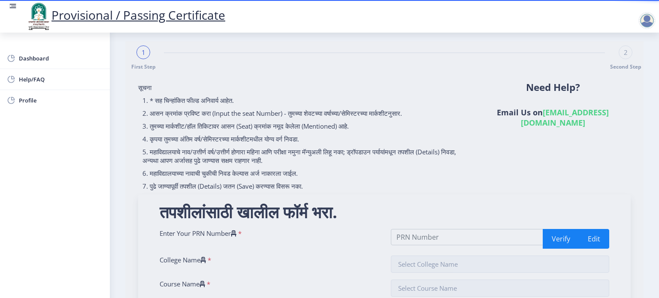
scroll to position [0, 0]
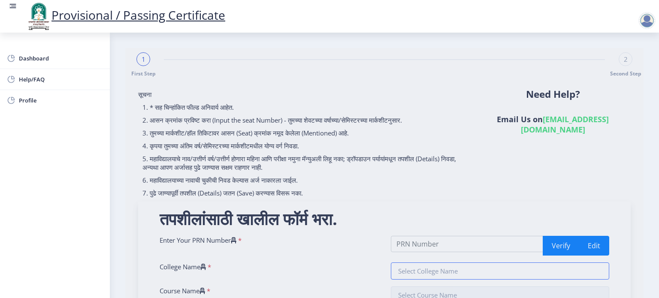
type input "2018032500134393"
type input "Karmaveer Bhaurao Patil Mahavidyalaya, Pandharpur"
type input "Bachelor of Science-ECS (Entire Computer Science)"
type input "[PERSON_NAME]"
type input "Vandana"
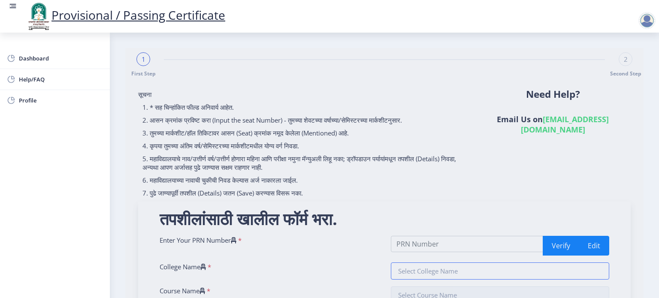
type input "Computer Science"
type input "Admission to new college"
type input "1813439"
select select "Grade O"
select select "Regular"
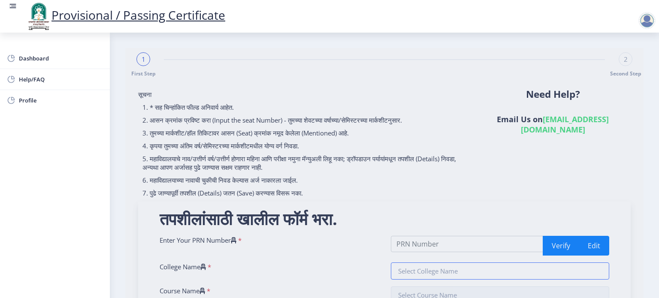
select select "None"
select select "2021"
select select "March"
select select "Semester"
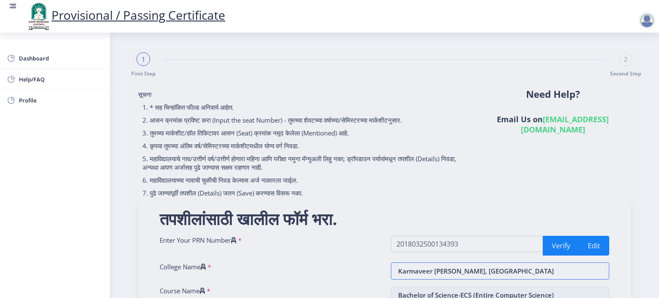
scroll to position [5, 0]
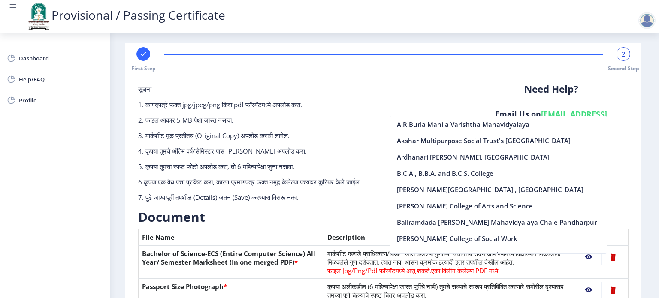
click at [451, 94] on div "सूचना 1. कागदपत्रे फक्त jpg/jpeg/png किंवा pdf फॉरमॅटमध्ये अपलोड करा. 2. फाइल आ…" at bounding box center [299, 147] width 335 height 124
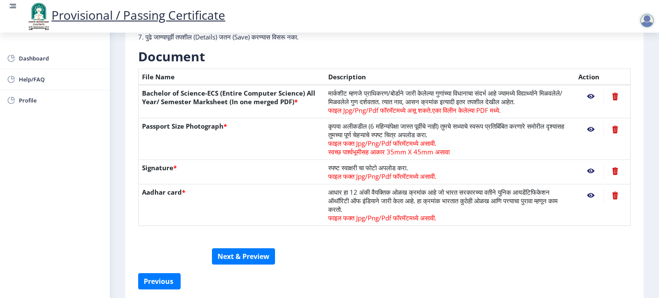
scroll to position [200, 0]
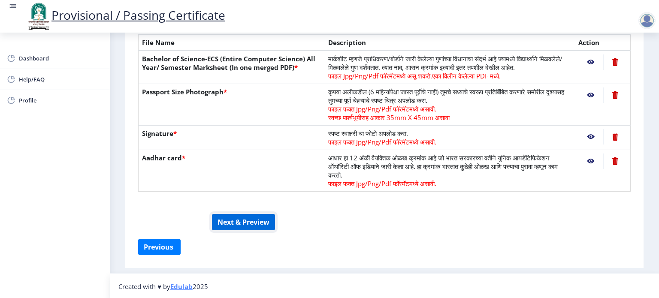
click at [233, 223] on button "Next & Preview" at bounding box center [243, 222] width 63 height 16
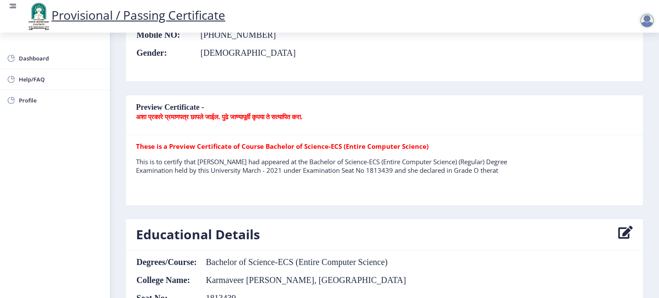
scroll to position [175, 0]
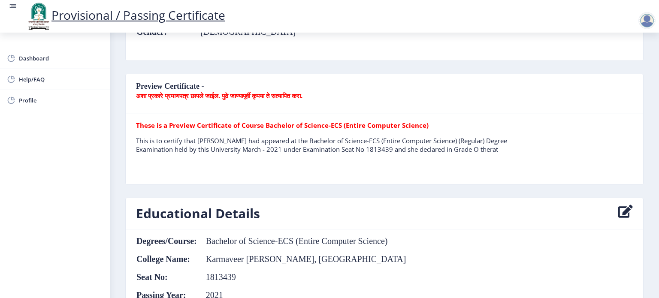
click at [233, 223] on nb-card-header "Educational Details" at bounding box center [384, 213] width 517 height 31
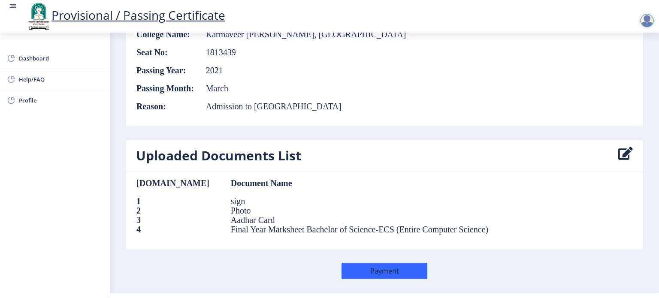
scroll to position [419, 0]
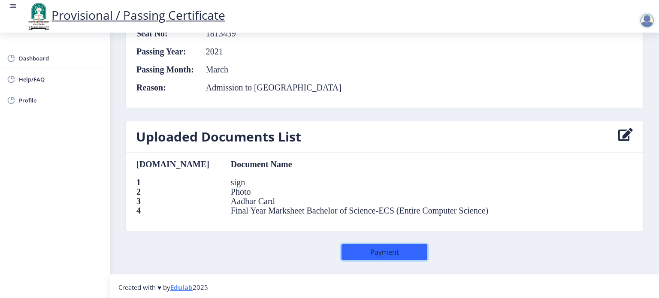
click at [362, 248] on button "Payment" at bounding box center [384, 252] width 86 height 16
select select
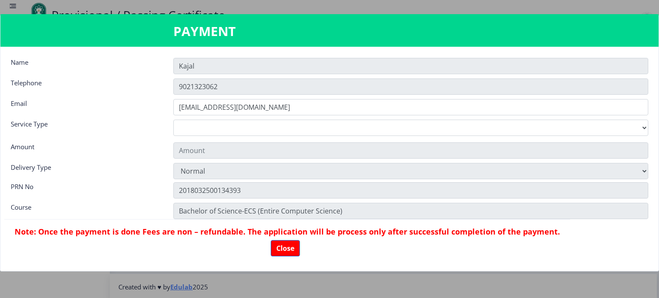
type input "155"
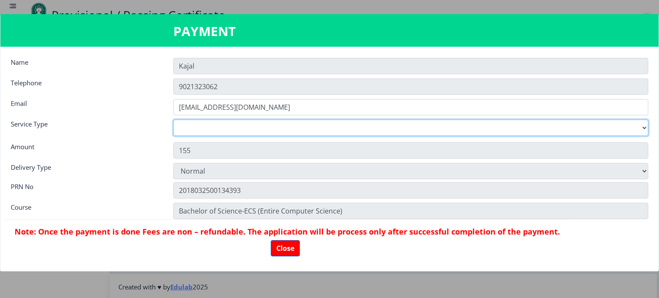
click at [232, 127] on select "Digital Courier Pickup" at bounding box center [410, 128] width 475 height 16
select select "new"
click at [173, 120] on select "Digital Courier Pickup" at bounding box center [410, 128] width 475 height 16
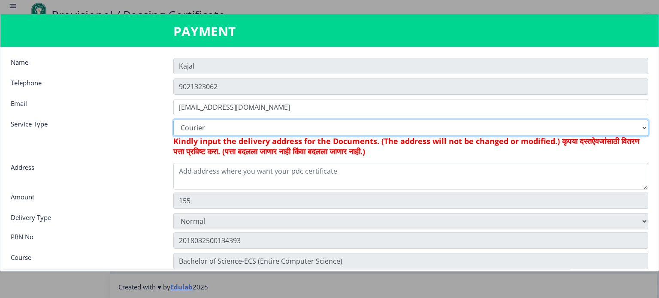
type input "205"
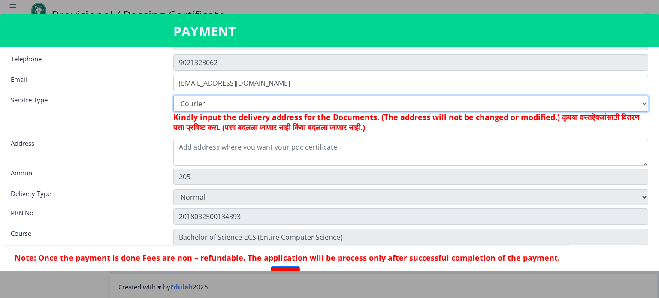
scroll to position [0, 0]
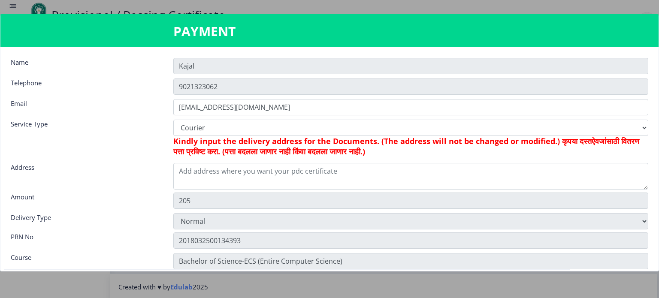
click at [20, 59] on div "Name" at bounding box center [85, 65] width 163 height 14
click at [40, 67] on div "Name" at bounding box center [85, 65] width 163 height 14
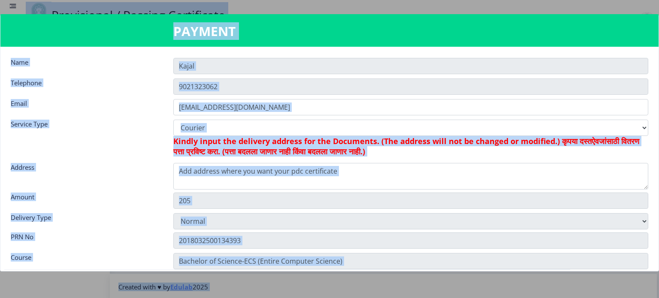
click at [83, 83] on div "Telephone" at bounding box center [85, 86] width 163 height 14
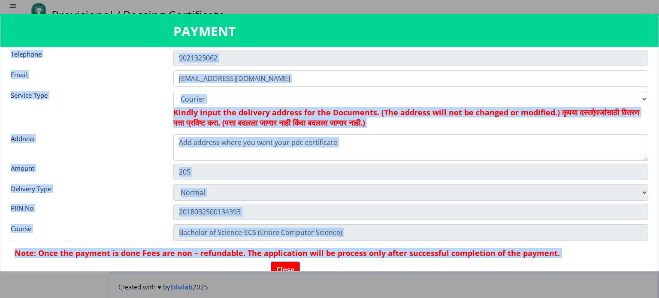
scroll to position [53, 0]
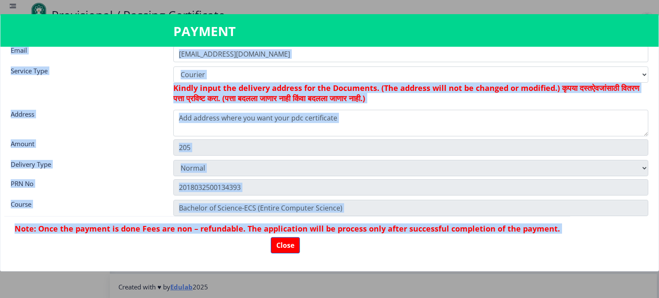
drag, startPoint x: 13, startPoint y: 58, endPoint x: 302, endPoint y: 240, distance: 341.6
click at [302, 240] on nb-card-body "Name Kajal Telephone 9021323062 Email kkworld206@gmail.com Service Type Digital…" at bounding box center [329, 159] width 658 height 224
copy nb-dialog "ame Telephone Email Service Type Digital Courier Pickup Kindly input the delive…"
click at [136, 160] on div "Delivery Type" at bounding box center [85, 167] width 163 height 14
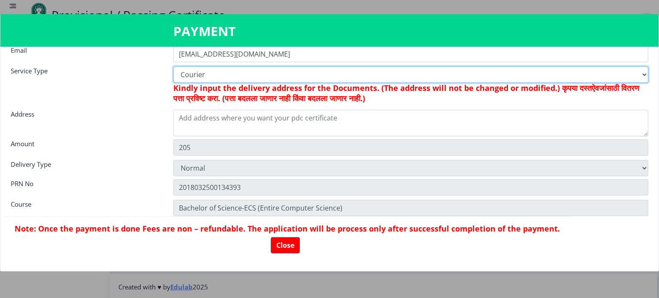
click at [224, 77] on select "Digital Courier Pickup" at bounding box center [410, 74] width 475 height 16
select select "pickup"
click at [173, 66] on select "Digital Courier Pickup" at bounding box center [410, 74] width 475 height 16
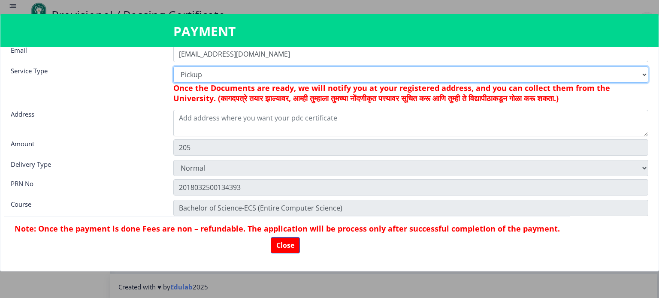
type input "155"
click at [225, 75] on select "Digital Courier Pickup" at bounding box center [410, 74] width 475 height 16
click at [173, 66] on select "Digital Courier Pickup" at bounding box center [410, 74] width 475 height 16
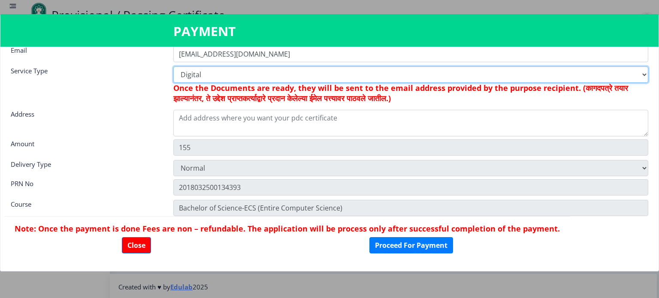
click at [219, 77] on select "Digital Courier Pickup" at bounding box center [410, 74] width 475 height 16
select select "new"
click at [173, 66] on select "Digital Courier Pickup" at bounding box center [410, 74] width 475 height 16
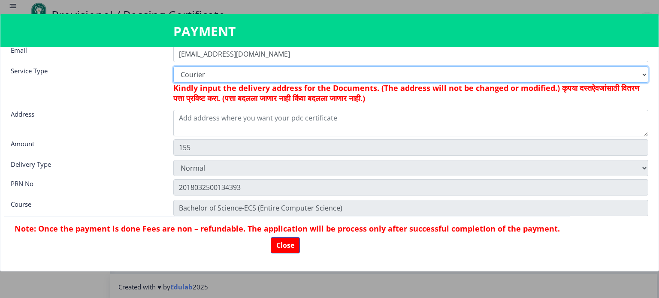
type input "205"
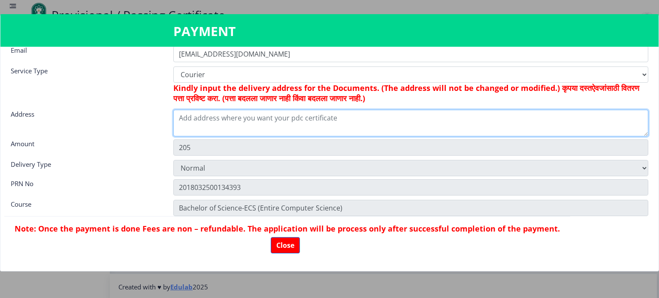
click at [211, 127] on textarea at bounding box center [410, 123] width 475 height 27
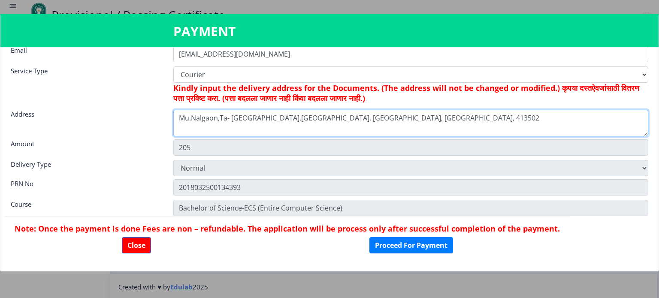
click at [192, 121] on textarea "Mu.Nalgaon,Ta- Paranda,Nalgaon, Osmanabad, Maharashtra, 413502" at bounding box center [410, 123] width 475 height 27
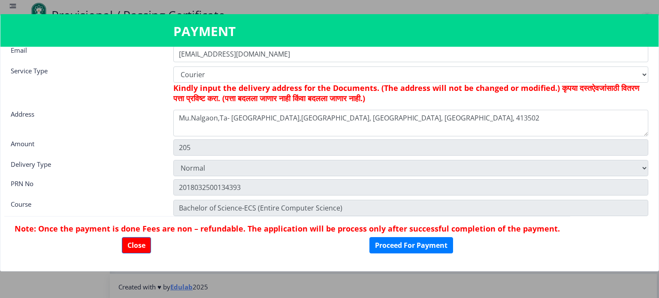
click at [271, 136] on nb-card-body "Name Kajal Telephone 9021323062 Email kkworld206@gmail.com Service Type Digital…" at bounding box center [329, 159] width 658 height 224
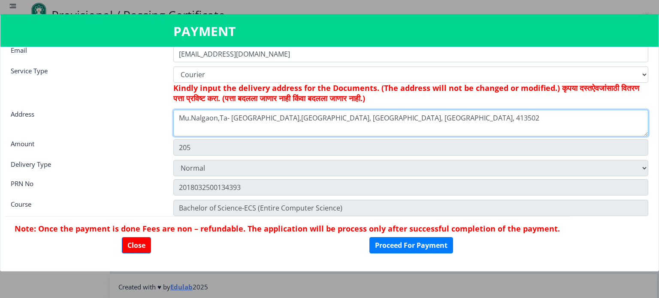
click at [258, 118] on textarea "Mu.Nalgaon,Ta- Paranda,Nalgaon, Osmanabad, Maharashtra, 413502" at bounding box center [410, 123] width 475 height 27
type textarea "Mu.Nalgaon,Ta- Paranda, Nalgaon, Osmanabad, Maharashtra, 413502"
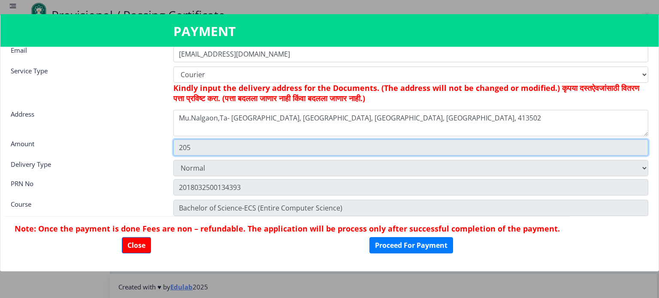
click at [309, 140] on input "205" at bounding box center [410, 147] width 475 height 16
click at [253, 152] on input "205" at bounding box center [410, 147] width 475 height 16
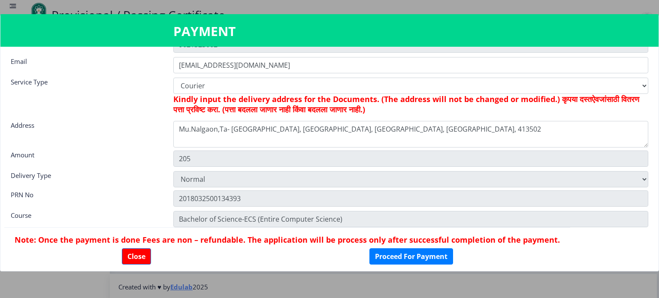
scroll to position [41, 0]
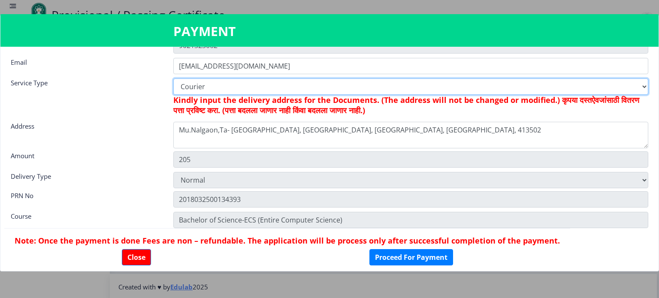
click at [642, 88] on select "Digital Courier Pickup" at bounding box center [410, 87] width 475 height 16
click at [173, 79] on select "Digital Courier Pickup" at bounding box center [410, 87] width 475 height 16
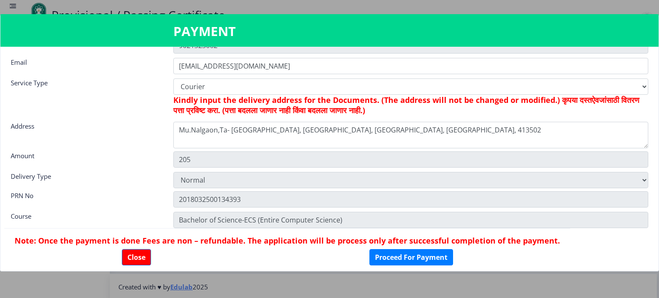
click at [496, 188] on nb-card-body "Name Kajal Telephone 9021323062 Email kkworld206@gmail.com Service Type Digital…" at bounding box center [329, 159] width 658 height 224
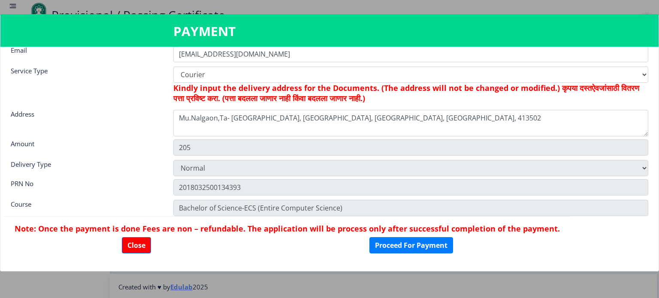
scroll to position [0, 0]
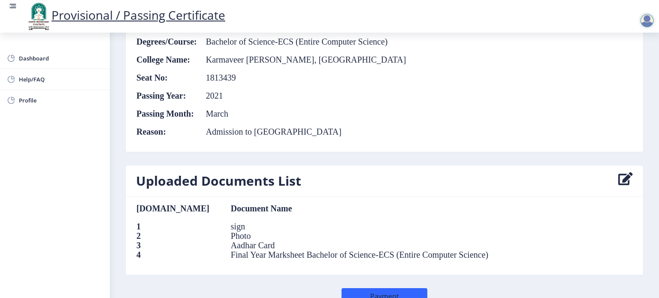
scroll to position [419, 0]
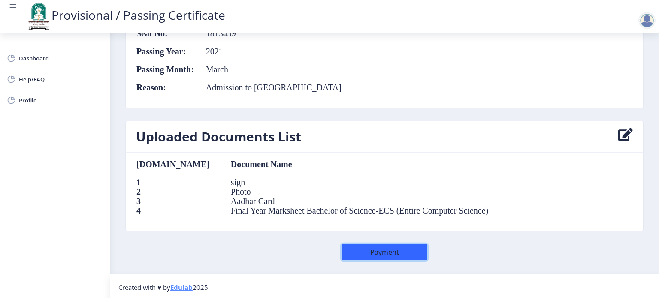
click at [353, 250] on button "Payment" at bounding box center [384, 252] width 86 height 16
select select
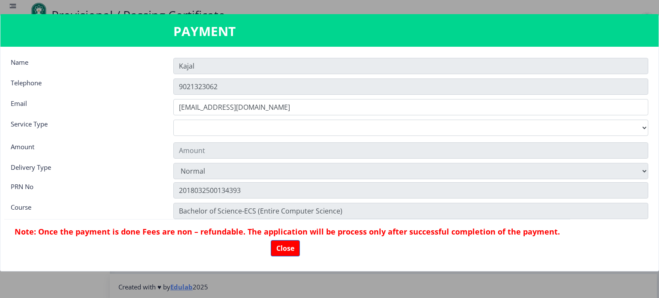
type input "155"
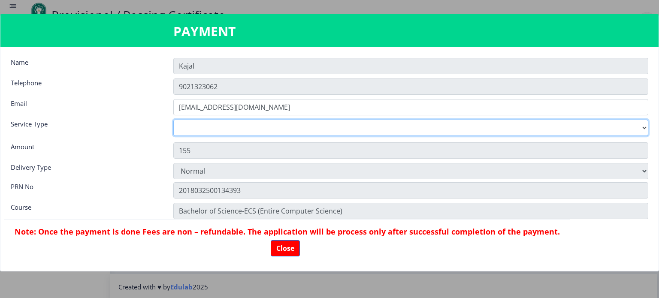
click at [640, 129] on select "Digital Courier Pickup" at bounding box center [410, 128] width 475 height 16
select select "new"
click at [173, 120] on select "Digital Courier Pickup" at bounding box center [410, 128] width 475 height 16
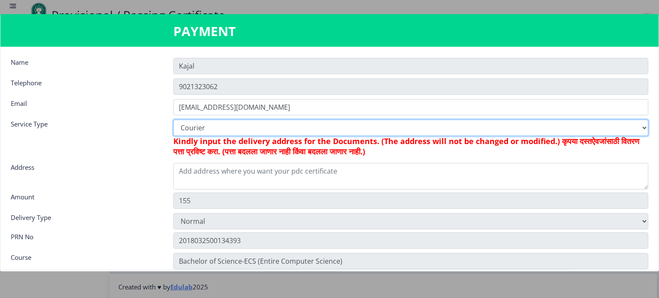
type input "205"
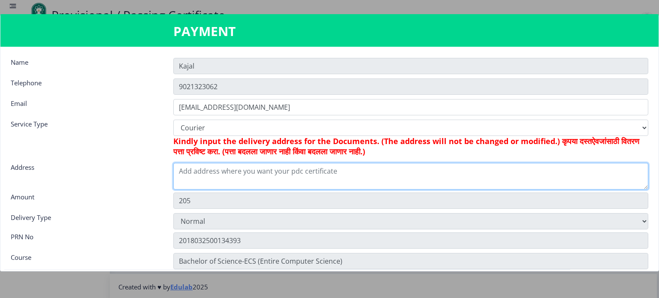
click at [329, 184] on textarea at bounding box center [410, 176] width 475 height 27
click at [188, 173] on textarea "Mu- Nalgaon , Ta- Paranda, Dist- Osmanabad- 413502" at bounding box center [410, 176] width 475 height 27
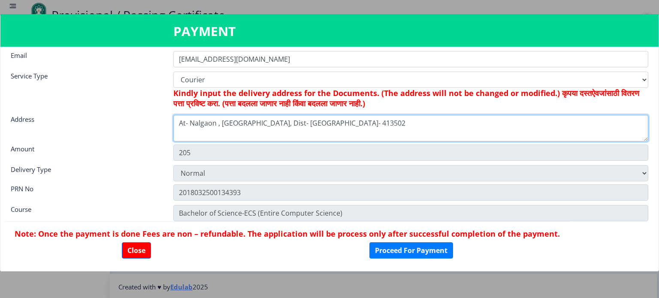
scroll to position [53, 0]
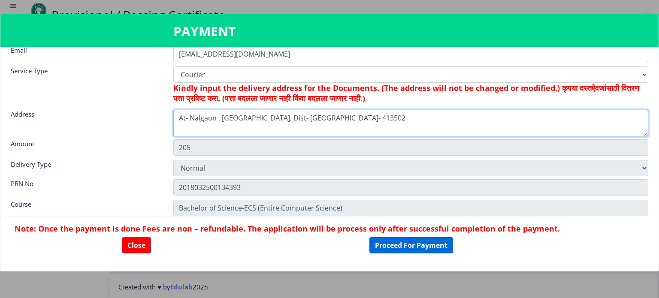
type textarea "At- Nalgaon , Ta- Paranda, Dist- Osmanabad- 413502"
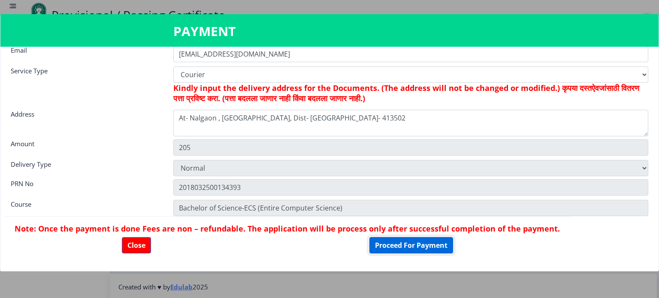
click at [378, 250] on button "Proceed For Payment" at bounding box center [411, 245] width 84 height 16
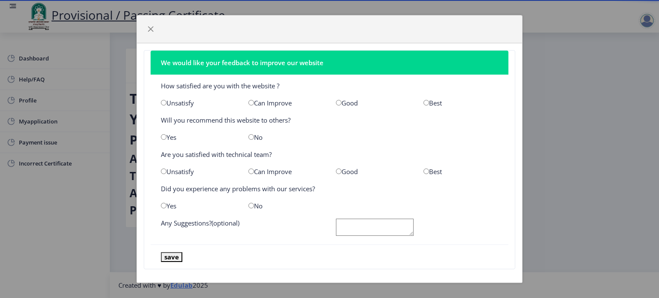
click at [336, 101] on input "radio" at bounding box center [339, 103] width 6 height 6
radio input "true"
click at [165, 139] on input "radio" at bounding box center [164, 137] width 6 height 6
radio input "true"
click at [341, 169] on div "Good" at bounding box center [373, 171] width 88 height 9
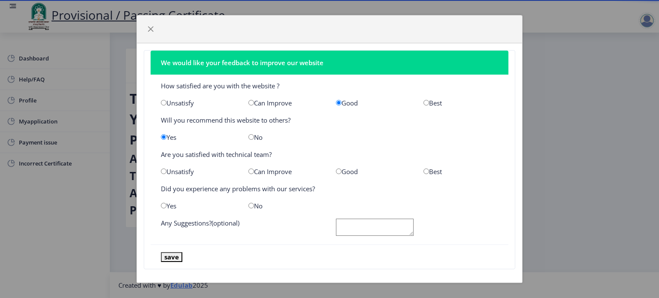
scroll to position [5, 0]
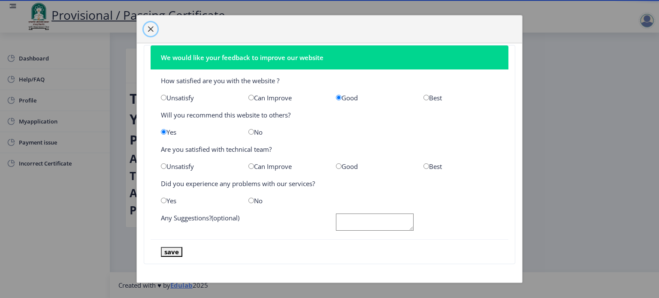
click at [152, 26] on span "button" at bounding box center [150, 29] width 7 height 7
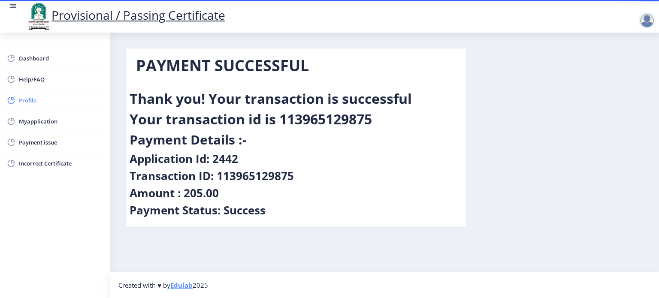
click at [47, 101] on span "Profile" at bounding box center [61, 100] width 84 height 10
select select
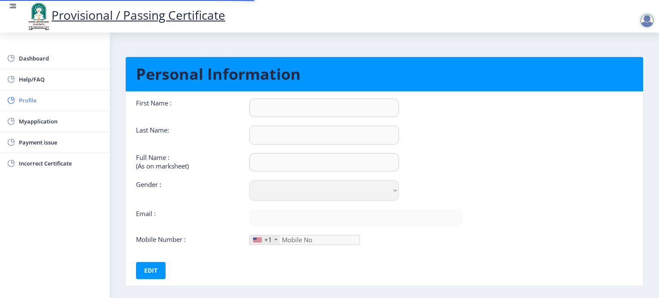
type input "Kajal"
type input "[PERSON_NAME]"
select select "[DEMOGRAPHIC_DATA]"
type input "[EMAIL_ADDRESS][DOMAIN_NAME]"
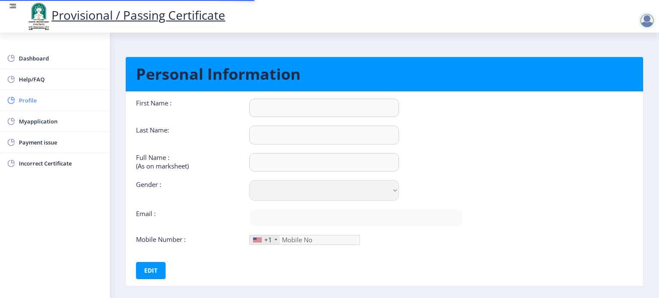
type input "9021323062"
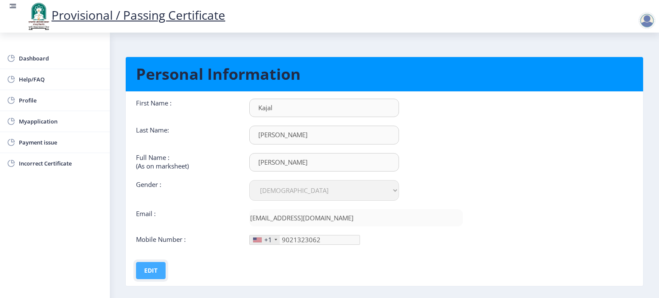
click at [158, 269] on button "Edit" at bounding box center [151, 270] width 30 height 17
click at [273, 236] on div "+1" at bounding box center [265, 240] width 30 height 9
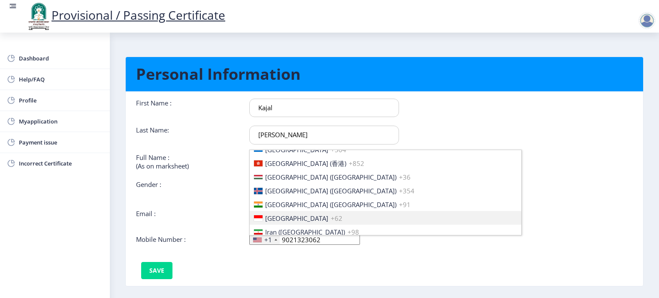
scroll to position [1364, 0]
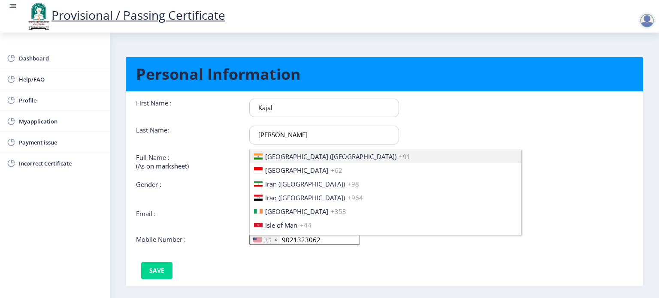
click at [263, 161] on li "[GEOGRAPHIC_DATA] ([GEOGRAPHIC_DATA]) +91" at bounding box center [386, 156] width 272 height 14
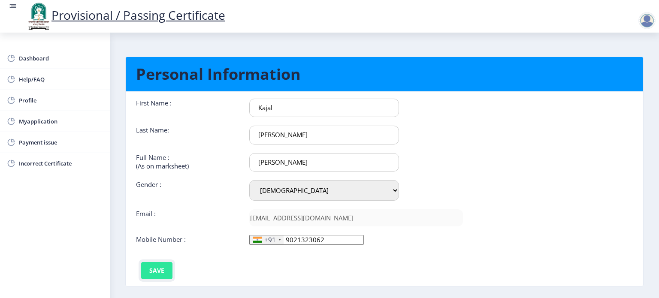
click at [163, 264] on button "Save" at bounding box center [156, 270] width 31 height 17
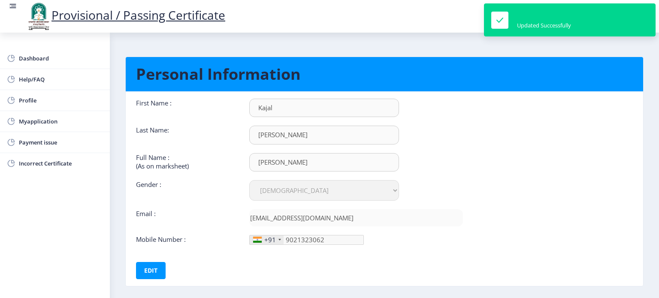
scroll to position [39, 0]
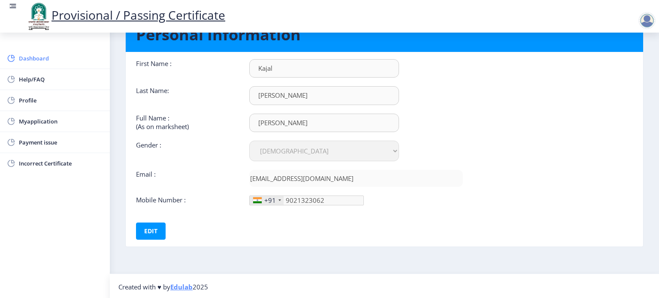
click at [23, 66] on link "Dashboard" at bounding box center [55, 58] width 110 height 21
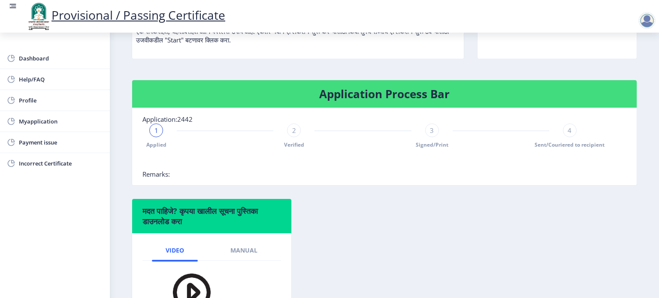
scroll to position [139, 0]
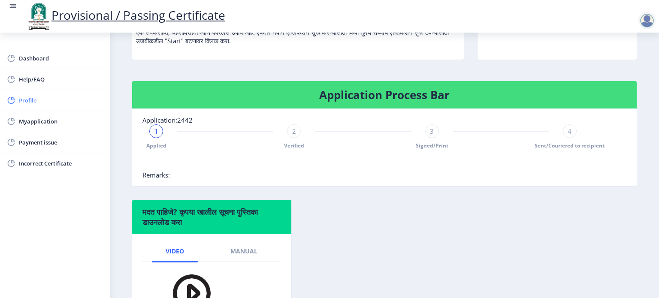
click at [51, 108] on link "Profile" at bounding box center [55, 100] width 110 height 21
select select
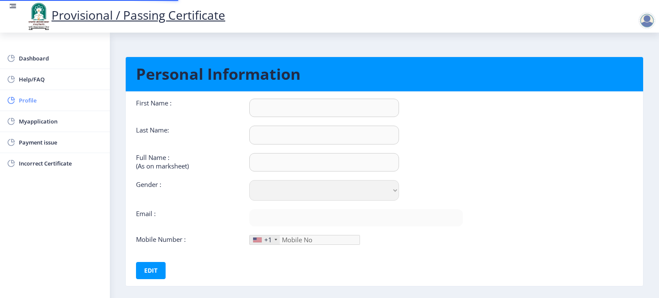
type input "Kajal"
type input "[PERSON_NAME]"
select select "[DEMOGRAPHIC_DATA]"
type input "[EMAIL_ADDRESS][DOMAIN_NAME]"
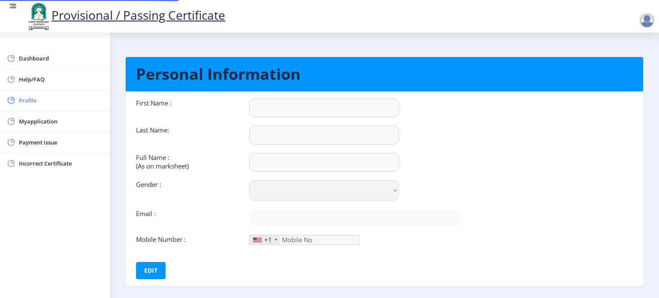
type input "9021323062"
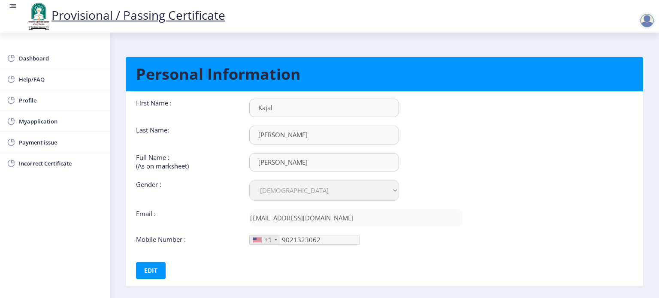
scroll to position [39, 0]
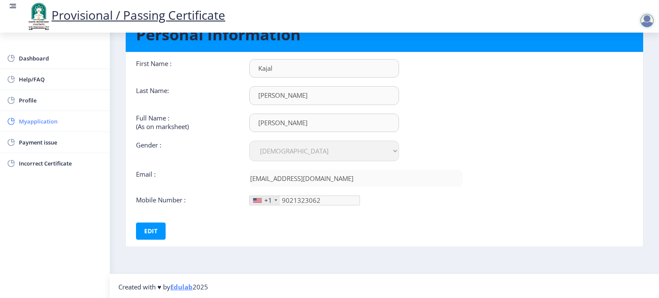
click at [33, 123] on span "Myapplication" at bounding box center [61, 121] width 84 height 10
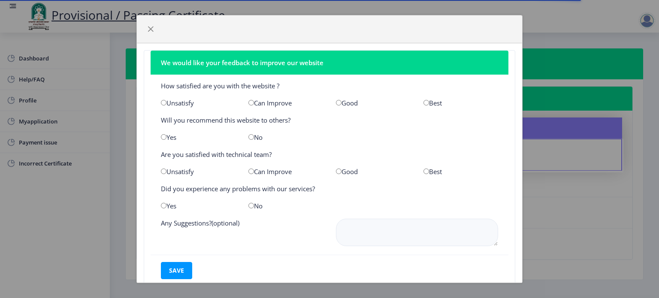
click at [336, 101] on input "radio" at bounding box center [339, 103] width 6 height 6
radio input "true"
click at [167, 137] on div "Yes" at bounding box center [198, 137] width 88 height 9
click at [161, 136] on input "radio" at bounding box center [164, 137] width 6 height 6
radio input "true"
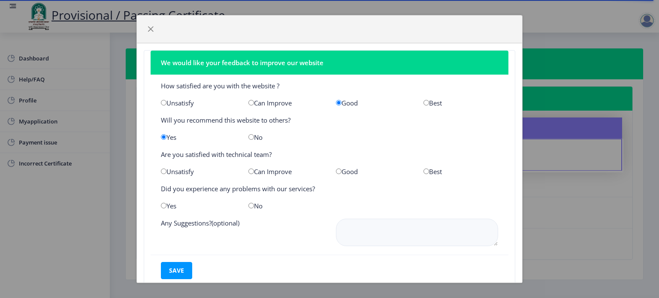
click at [339, 168] on div "Good" at bounding box center [373, 171] width 88 height 9
click at [336, 173] on input "radio" at bounding box center [339, 172] width 6 height 6
radio input "true"
click at [249, 206] on input "radio" at bounding box center [251, 206] width 6 height 6
radio input "true"
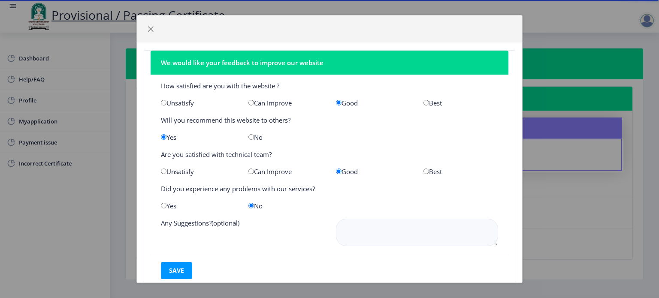
click at [249, 206] on input "radio" at bounding box center [251, 206] width 6 height 6
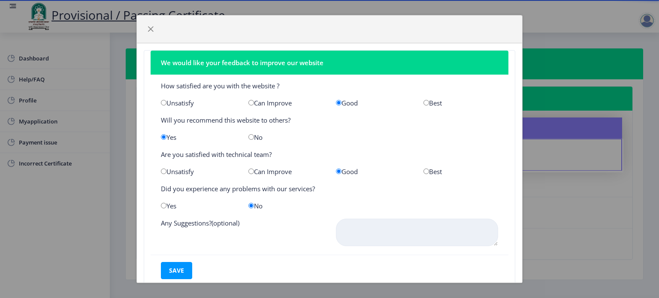
click at [371, 231] on textarea at bounding box center [417, 232] width 162 height 27
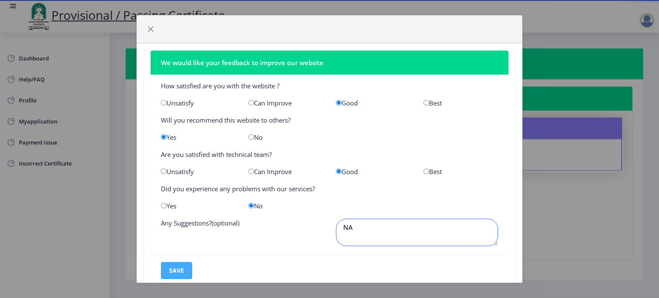
type textarea "NA"
click at [181, 267] on button "save" at bounding box center [176, 270] width 31 height 17
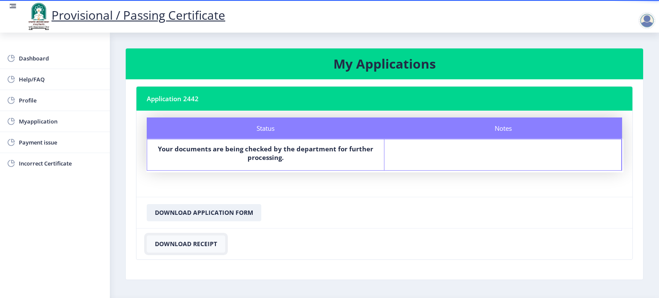
click at [179, 245] on button "Download Receipt" at bounding box center [186, 244] width 79 height 17
click at [233, 208] on button "Download Application Form" at bounding box center [204, 212] width 115 height 17
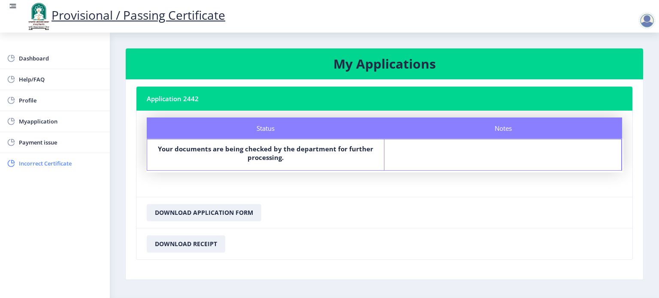
click at [60, 162] on span "Incorrect Certificate" at bounding box center [61, 163] width 84 height 10
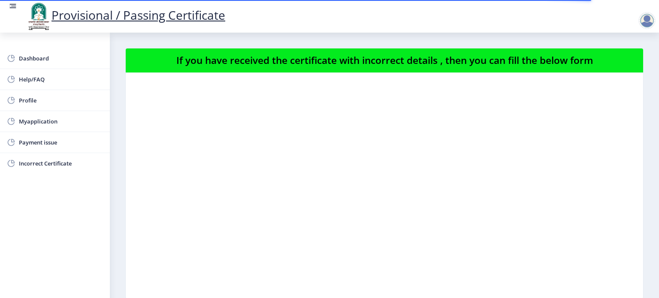
click at [425, 99] on nb-card-body at bounding box center [384, 186] width 517 height 226
click at [55, 56] on span "Dashboard" at bounding box center [61, 58] width 84 height 10
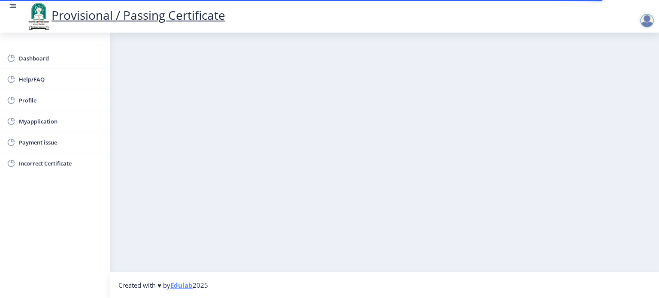
click at [650, 21] on div at bounding box center [646, 20] width 17 height 17
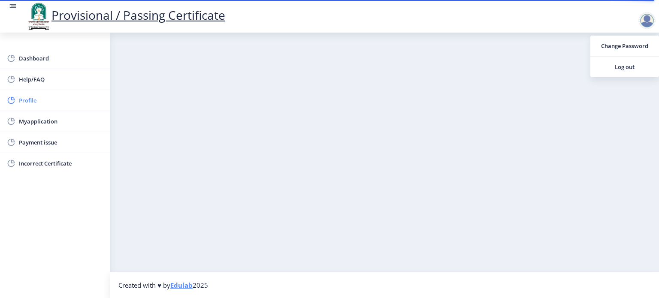
click at [31, 93] on link "Profile" at bounding box center [55, 100] width 110 height 21
select select
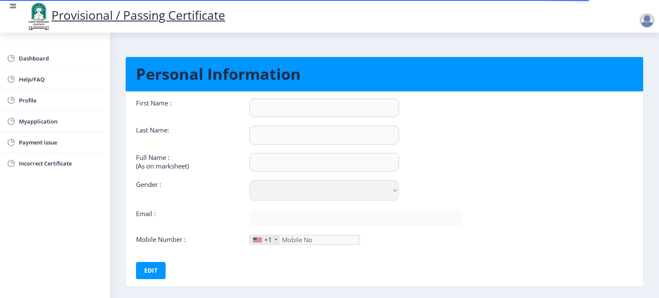
scroll to position [21, 0]
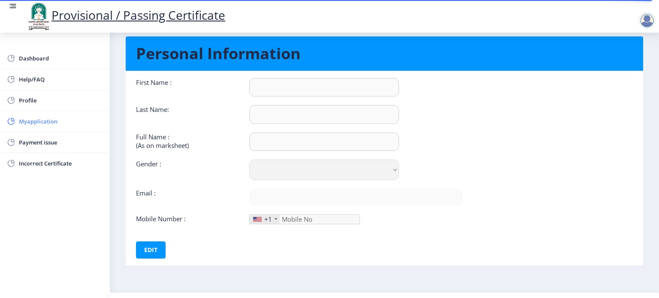
click at [66, 123] on span "Myapplication" at bounding box center [61, 121] width 84 height 10
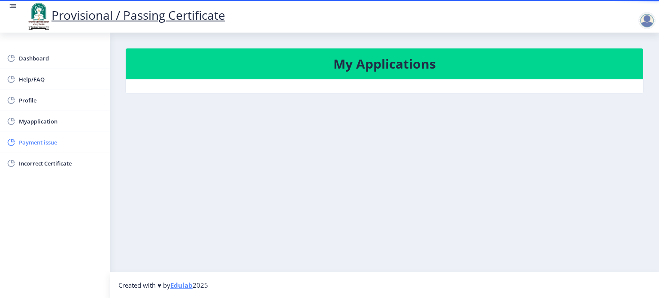
click at [33, 140] on span "Payment issue" at bounding box center [61, 142] width 84 height 10
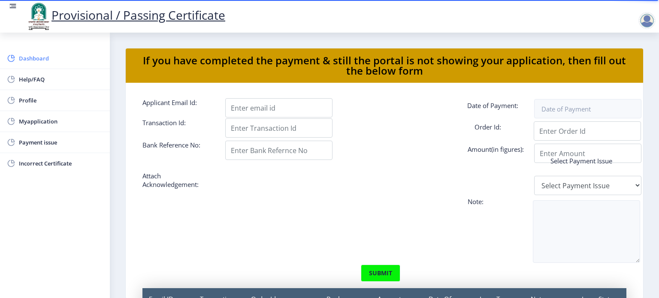
click at [56, 56] on span "Dashboard" at bounding box center [61, 58] width 84 height 10
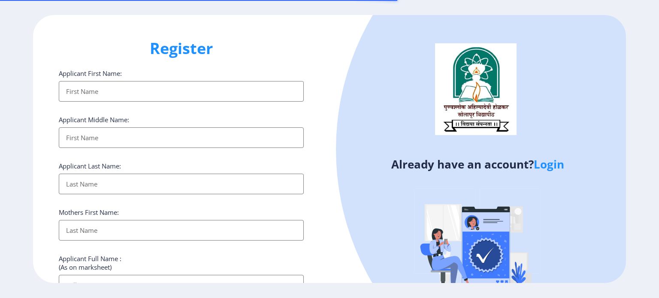
select select
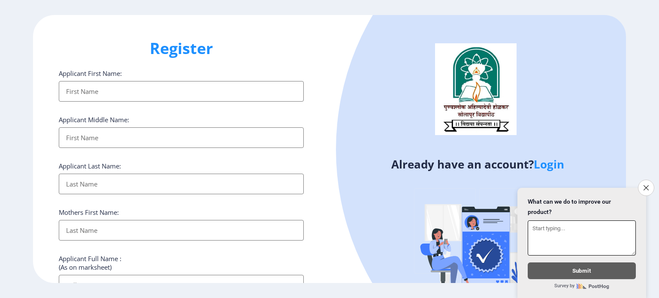
scroll to position [72, 0]
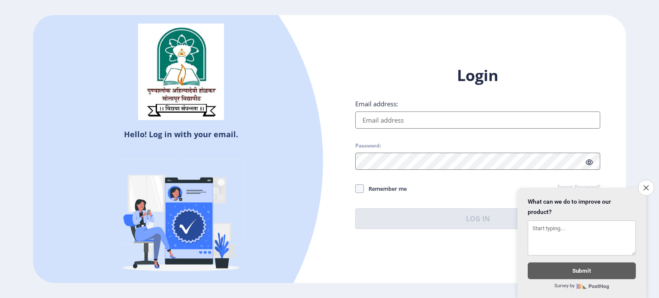
click at [400, 121] on input "Email address:" at bounding box center [477, 120] width 245 height 17
type input "[EMAIL_ADDRESS][DOMAIN_NAME]"
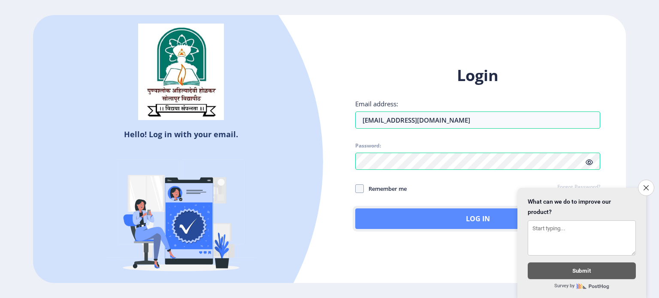
click at [419, 225] on button "Log In" at bounding box center [477, 218] width 245 height 21
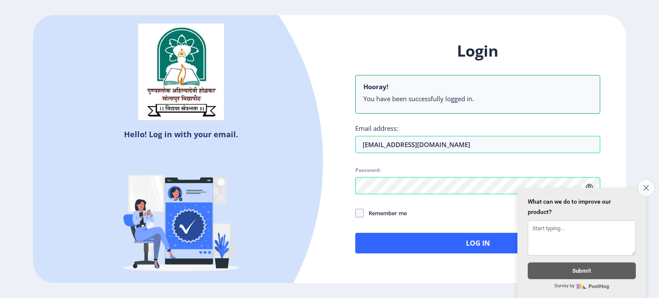
click at [646, 185] on icon "Close survey" at bounding box center [646, 188] width 6 height 6
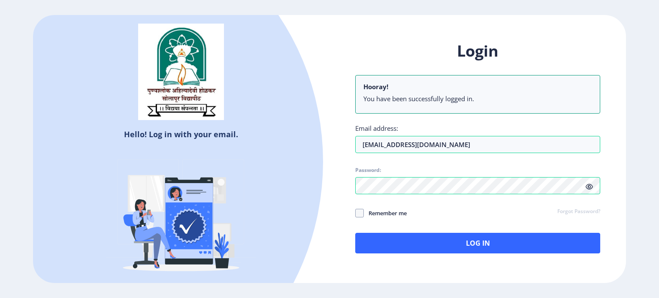
click at [590, 187] on icon at bounding box center [589, 187] width 7 height 6
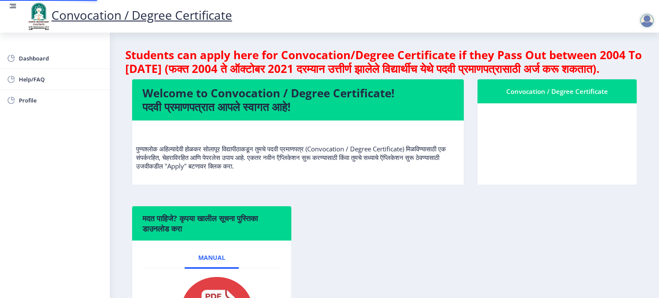
click at [484, 251] on nb-layout-column "Students can apply here for Convocation/Degree Certificate if they Pass Out bet…" at bounding box center [384, 204] width 549 height 343
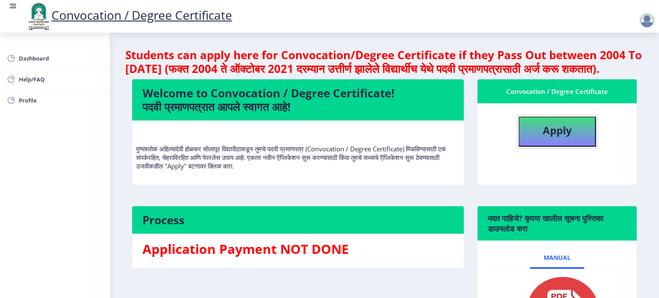
click at [553, 137] on b "Apply" at bounding box center [557, 130] width 29 height 14
select select
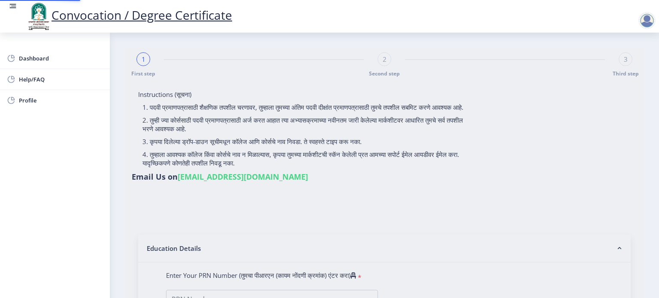
type input "[PERSON_NAME]"
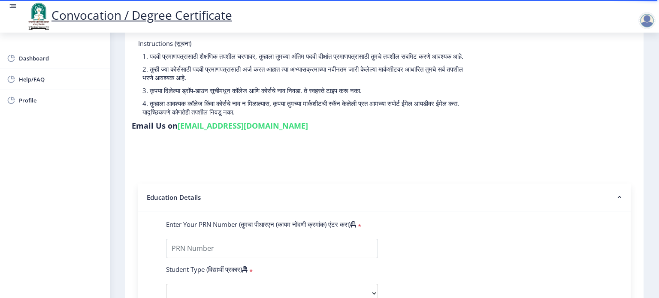
scroll to position [77, 0]
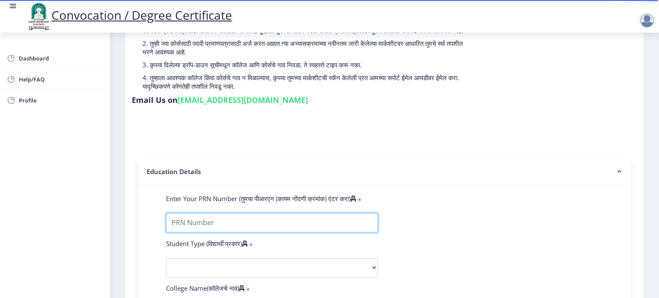
click at [276, 214] on input "Enter Your PRN Number (तुमचा पीआरएन (कायम नोंदणी क्रमांक) एंटर करा)" at bounding box center [272, 222] width 212 height 19
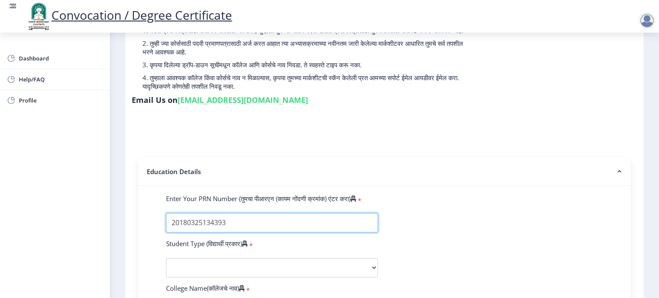
click at [204, 218] on input "Enter Your PRN Number (तुमचा पीआरएन (कायम नोंदणी क्रमांक) एंटर करा)" at bounding box center [272, 222] width 212 height 19
type input "2018032500134393"
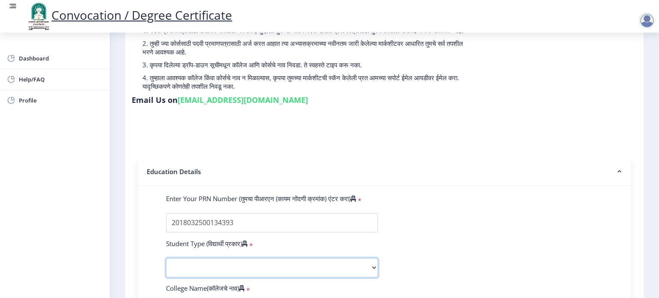
click at [277, 261] on select "Select Student Type Regular External" at bounding box center [272, 267] width 212 height 19
select select "Regular"
click at [166, 258] on select "Select Student Type Regular External" at bounding box center [272, 267] width 212 height 19
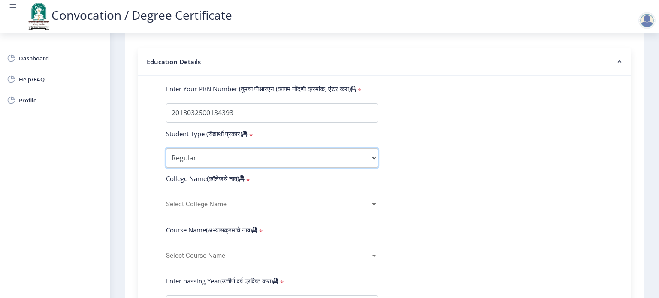
scroll to position [200, 0]
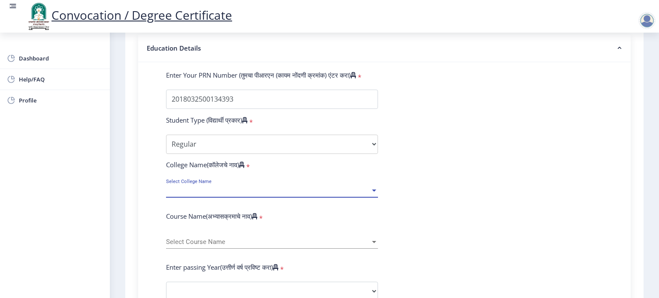
click at [317, 187] on span "Select College Name" at bounding box center [268, 190] width 204 height 7
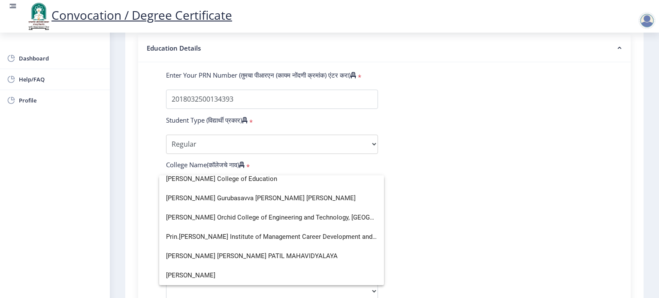
scroll to position [0, 0]
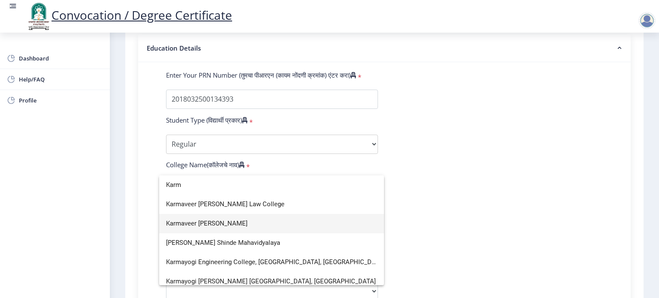
type input "Karm"
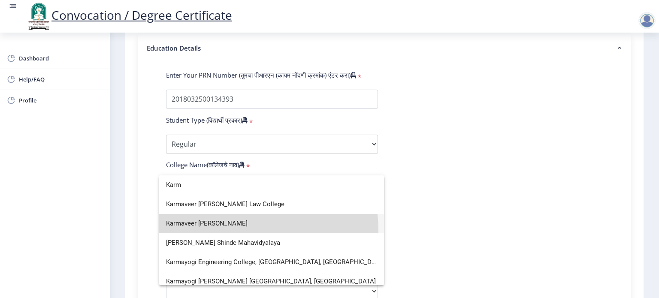
click at [226, 231] on span "Karmaveer [PERSON_NAME]" at bounding box center [271, 223] width 211 height 19
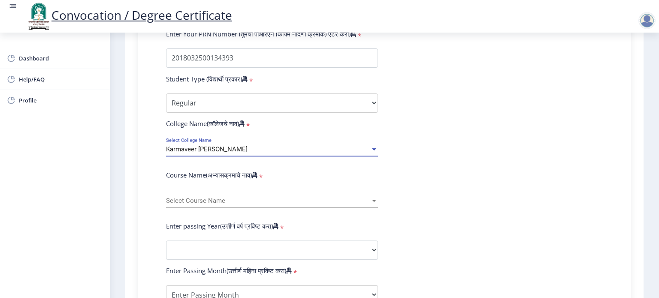
scroll to position [245, 0]
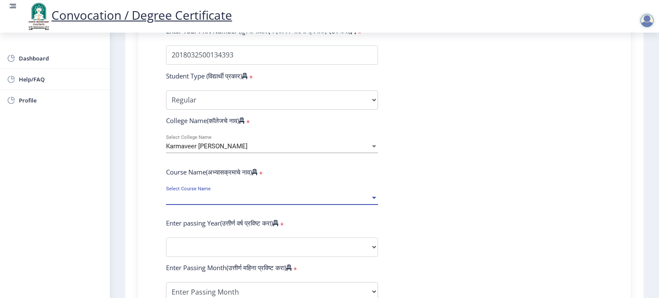
click at [290, 194] on span "Select Course Name" at bounding box center [268, 197] width 204 height 7
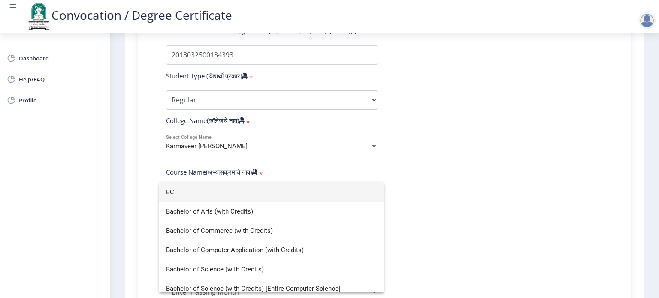
type input "E"
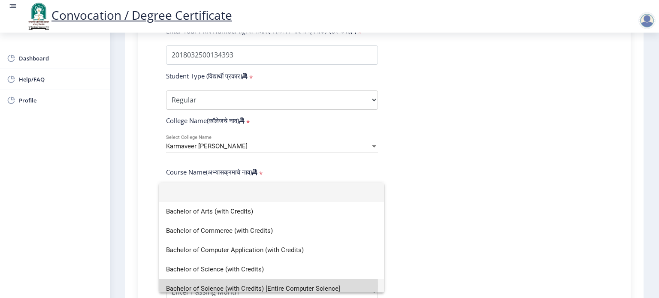
click at [239, 286] on span "Bachelor of Science (with Credits) [Entire Computer Science]" at bounding box center [271, 288] width 211 height 19
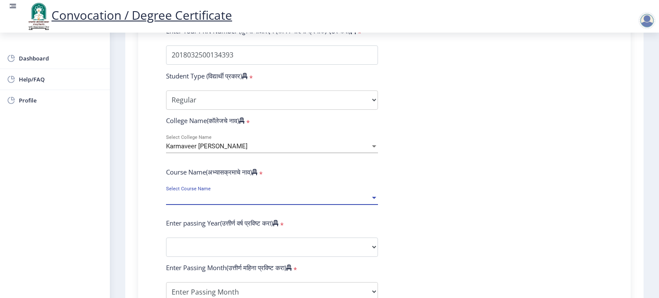
scroll to position [6, 0]
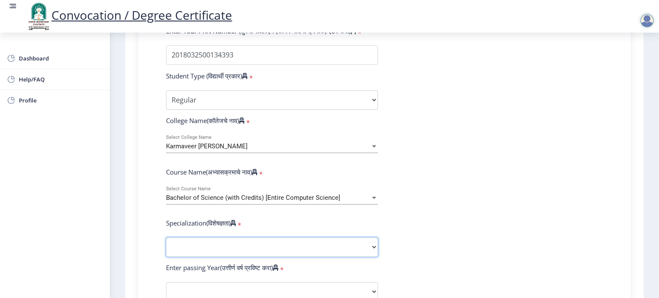
click at [279, 245] on select "Specialization Botany Chemistry Computer Science Electronics Geology Mathematic…" at bounding box center [272, 247] width 212 height 19
select select "Computer Science"
click at [166, 238] on select "Specialization Botany Chemistry Computer Science Electronics Geology Mathematic…" at bounding box center [272, 247] width 212 height 19
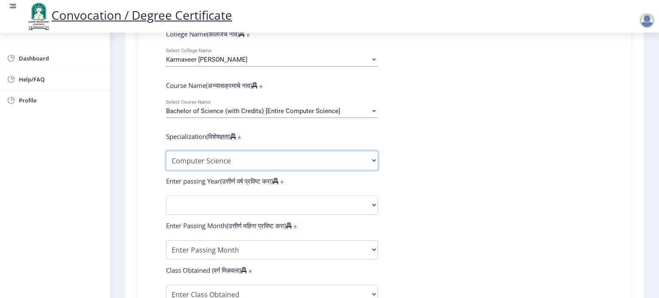
scroll to position [336, 0]
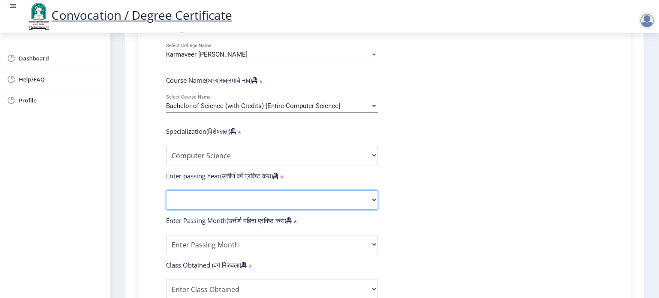
click at [237, 194] on select "2025 2024 2023 2022 2021 2020 2019 2018 2017 2016 2015 2014 2013 2012 2011 2010…" at bounding box center [272, 199] width 212 height 19
select select "2021"
click at [166, 190] on select "2025 2024 2023 2022 2021 2020 2019 2018 2017 2016 2015 2014 2013 2012 2011 2010…" at bounding box center [272, 199] width 212 height 19
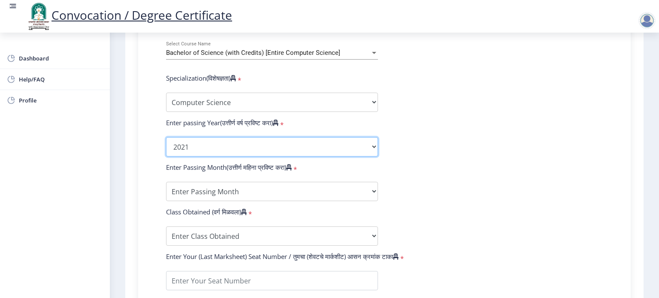
scroll to position [392, 0]
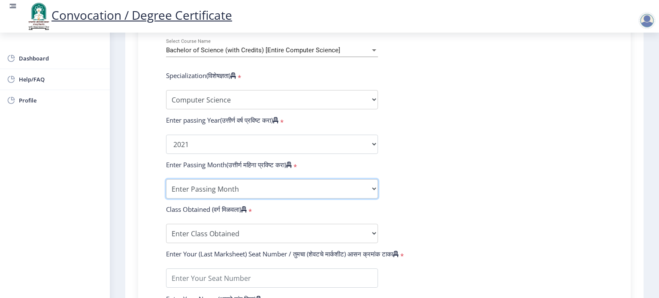
click at [265, 192] on select "Enter Passing Month March April May October November December" at bounding box center [272, 188] width 212 height 19
click at [166, 179] on select "Enter Passing Month March April May October November December" at bounding box center [272, 188] width 212 height 19
click at [237, 189] on select "Enter Passing Month March April May October November December" at bounding box center [272, 188] width 212 height 19
select select "March"
click at [166, 179] on select "Enter Passing Month March April May October November December" at bounding box center [272, 188] width 212 height 19
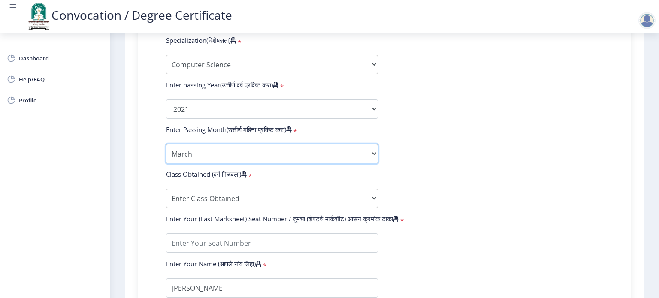
scroll to position [432, 0]
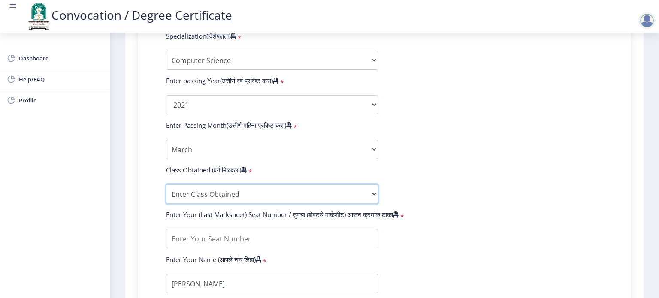
click at [258, 188] on select "Enter Class Obtained FIRST CLASS WITH DISTINCTION FIRST CLASS HIGHER SECOND CLA…" at bounding box center [272, 193] width 212 height 19
select select "Grade O"
click at [166, 184] on select "Enter Class Obtained FIRST CLASS WITH DISTINCTION FIRST CLASS HIGHER SECOND CLA…" at bounding box center [272, 193] width 212 height 19
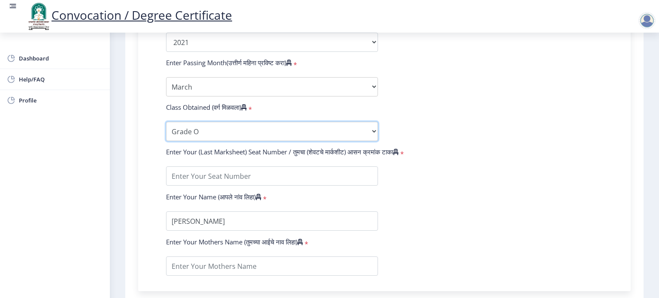
scroll to position [495, 0]
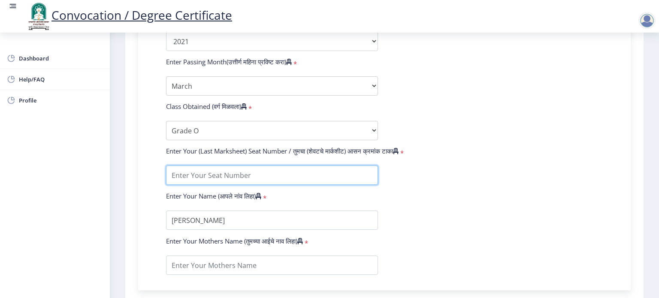
click at [285, 166] on input "textarea" at bounding box center [272, 175] width 212 height 19
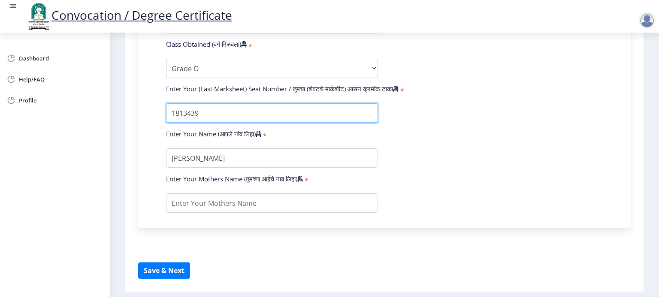
scroll to position [559, 0]
type input "1813439"
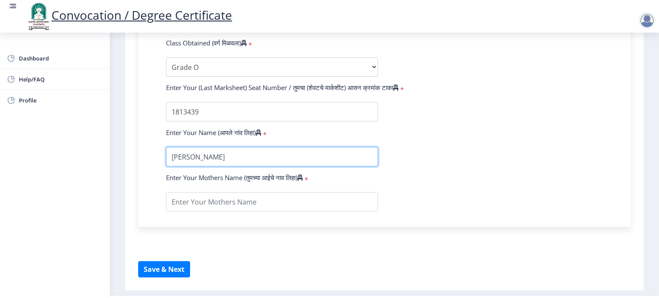
click at [252, 158] on input "textarea" at bounding box center [272, 156] width 212 height 19
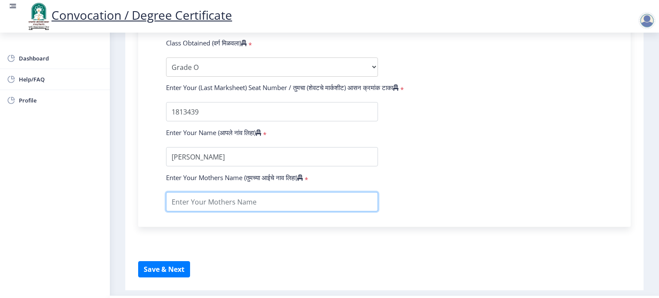
click at [248, 192] on input "textarea" at bounding box center [272, 201] width 212 height 19
type input "Vandana"
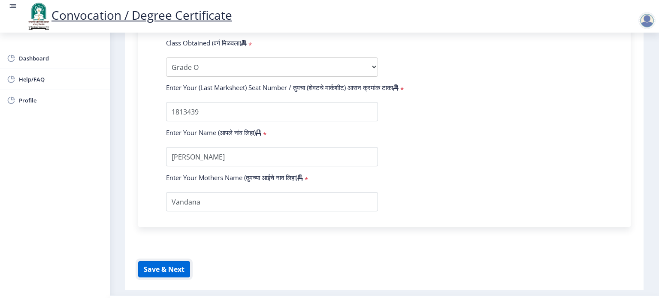
click at [176, 261] on button "Save & Next" at bounding box center [164, 269] width 52 height 16
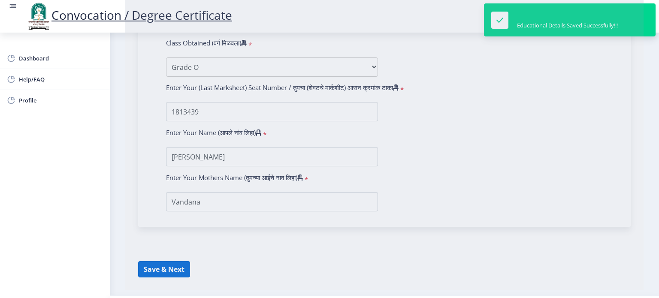
select select
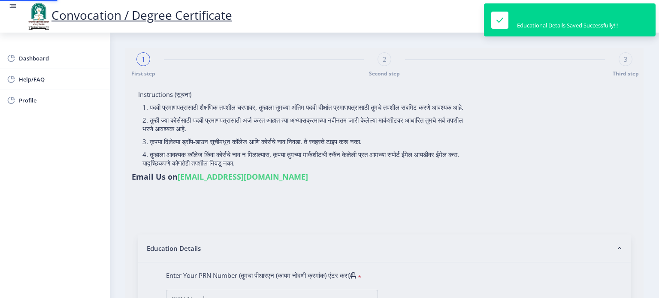
type input "[PERSON_NAME]"
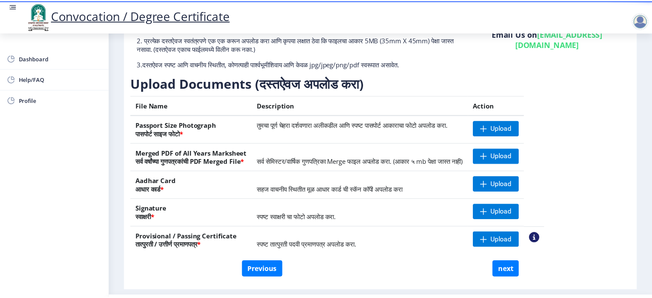
scroll to position [87, 0]
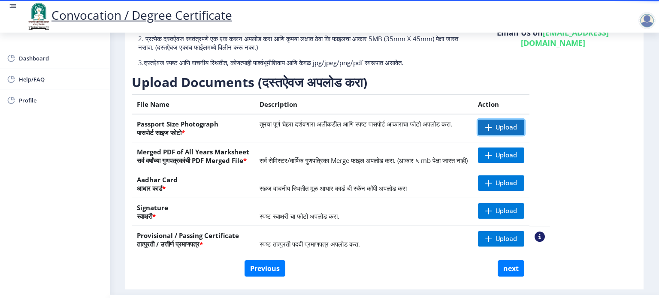
click at [517, 126] on span "Upload" at bounding box center [505, 127] width 21 height 9
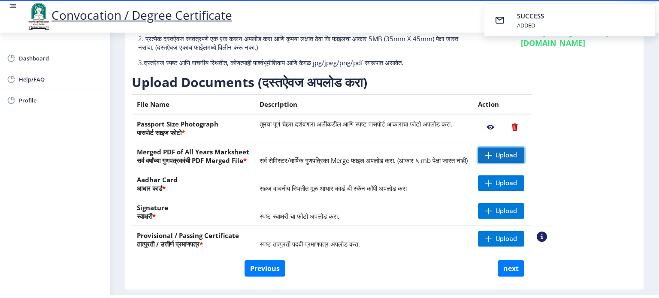
click at [517, 156] on span "Upload" at bounding box center [505, 155] width 21 height 9
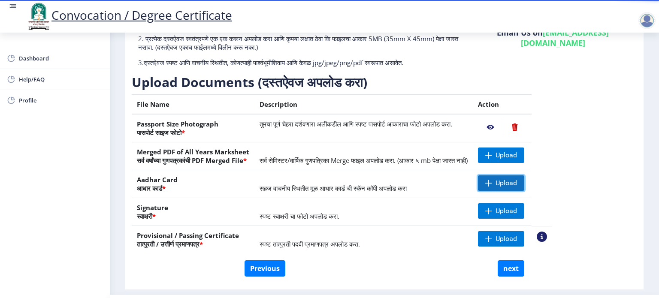
click at [517, 181] on span "Upload" at bounding box center [505, 183] width 21 height 9
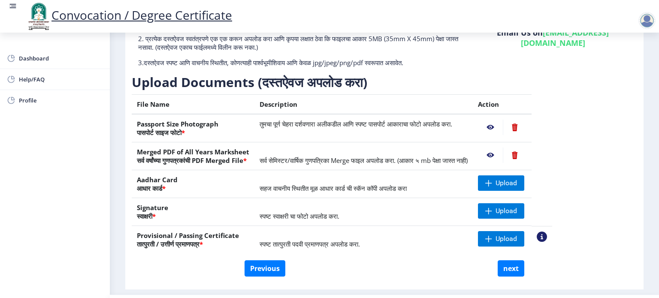
click at [503, 129] on nb-action at bounding box center [490, 127] width 25 height 15
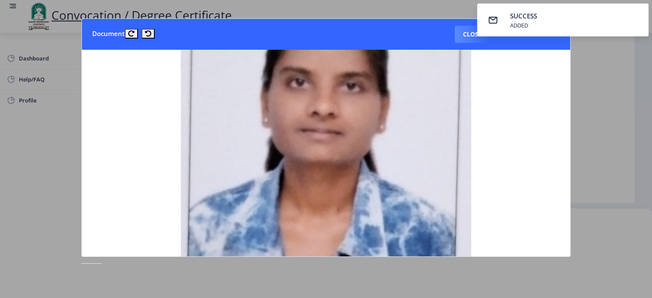
scroll to position [154, 0]
click at [456, 36] on button "Close" at bounding box center [472, 34] width 35 height 17
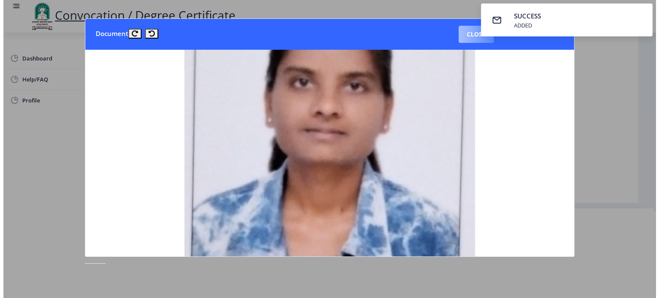
scroll to position [24, 0]
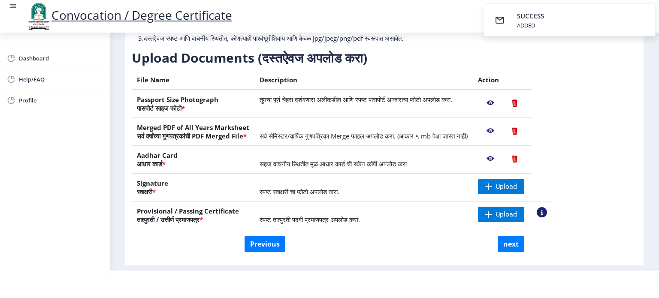
click at [503, 132] on nb-action at bounding box center [490, 130] width 25 height 15
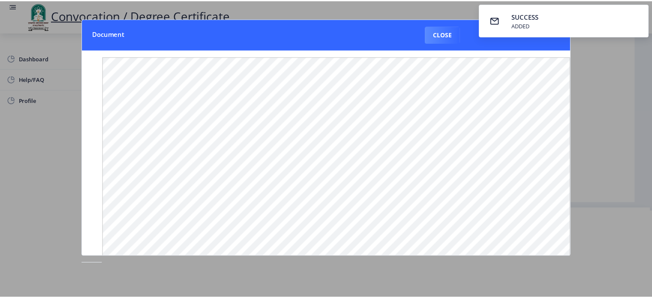
scroll to position [0, 0]
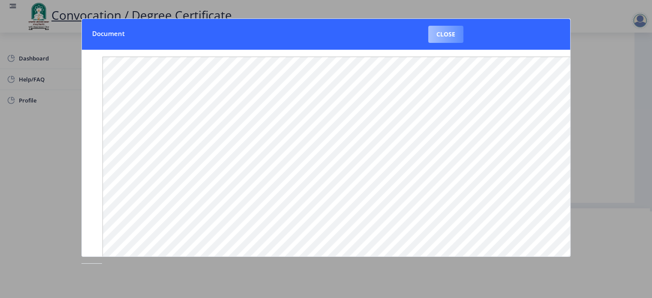
click at [442, 36] on button "Close" at bounding box center [446, 34] width 35 height 17
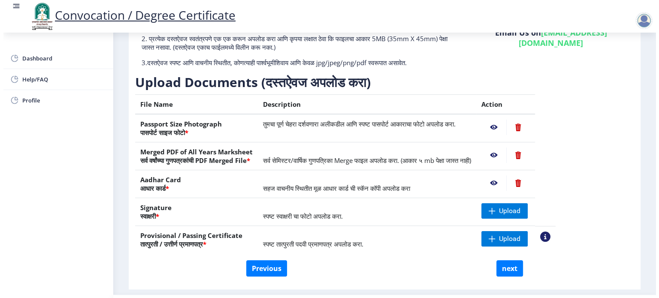
scroll to position [24, 0]
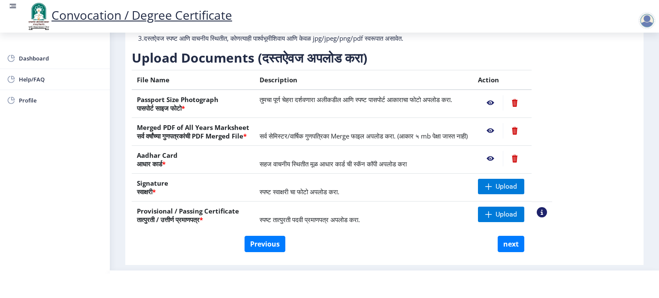
click at [503, 159] on nb-action at bounding box center [490, 158] width 25 height 15
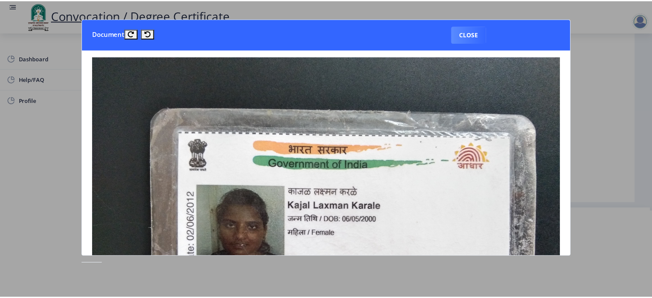
scroll to position [0, 0]
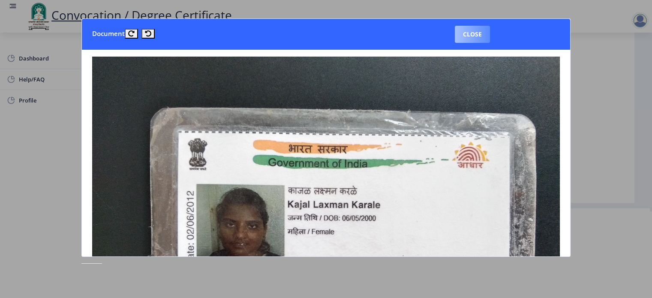
click at [474, 35] on button "Close" at bounding box center [472, 34] width 35 height 17
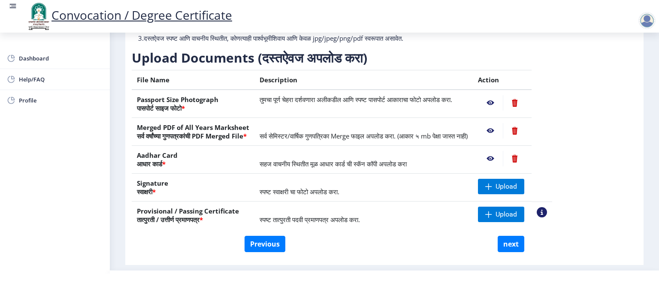
scroll to position [108, 0]
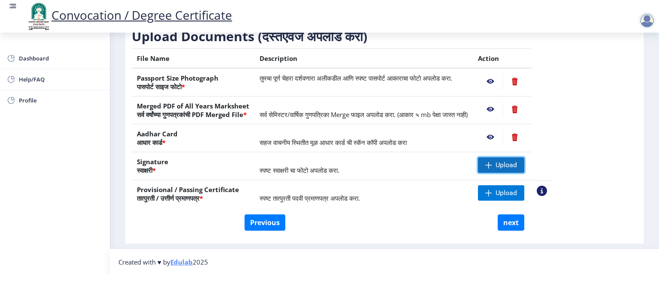
click at [492, 166] on span at bounding box center [488, 165] width 7 height 7
click at [506, 191] on td "Upload" at bounding box center [502, 194] width 59 height 28
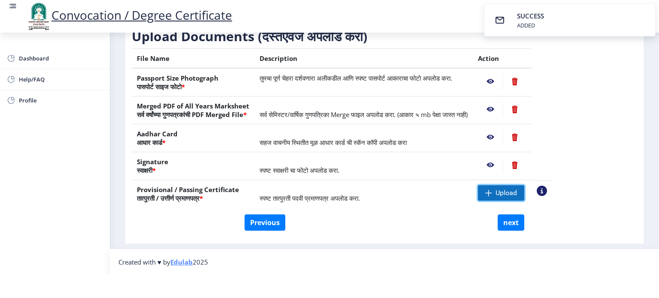
click at [492, 192] on span at bounding box center [488, 193] width 7 height 7
click at [507, 228] on button "next" at bounding box center [511, 222] width 27 height 16
select select
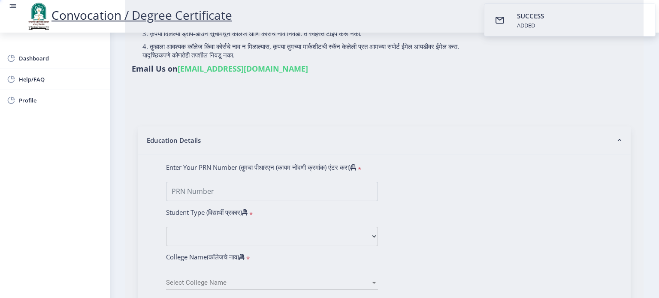
scroll to position [0, 0]
type input "[PERSON_NAME]"
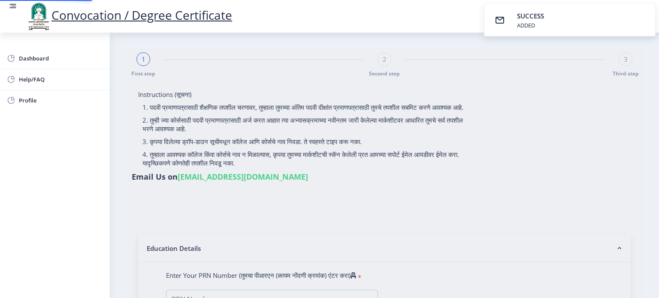
select select
type input "[PERSON_NAME]"
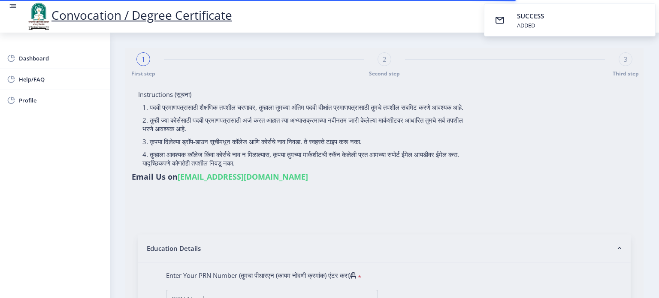
type input "2018032500134393"
select select "Regular"
select select "2021"
select select "March"
select select "Grade O"
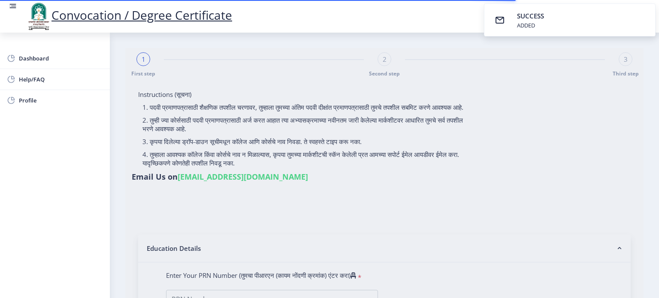
type input "1813439"
type input "Vandana"
select select "Computer Science"
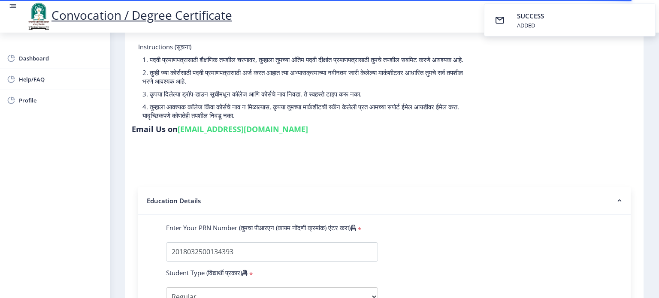
select select
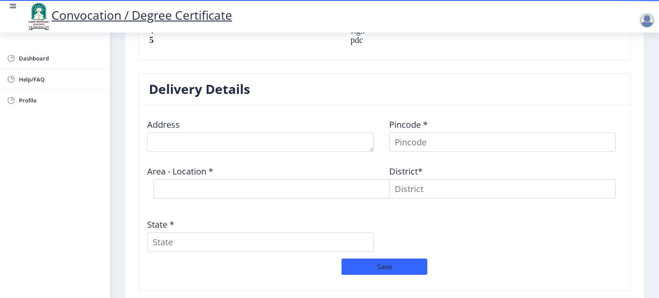
scroll to position [648, 0]
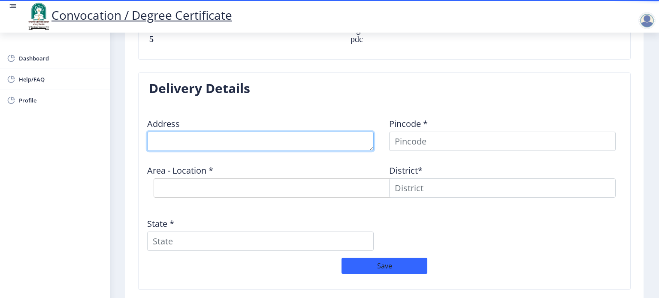
click at [278, 132] on textarea at bounding box center [260, 141] width 227 height 19
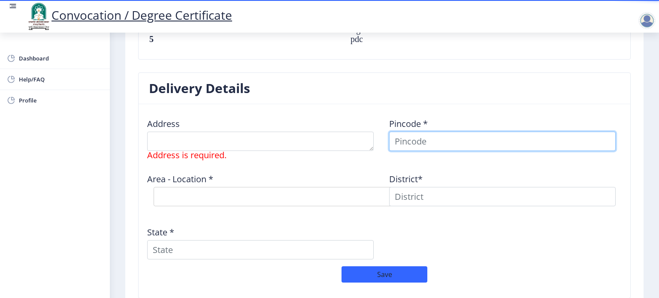
click at [432, 134] on input at bounding box center [502, 141] width 227 height 19
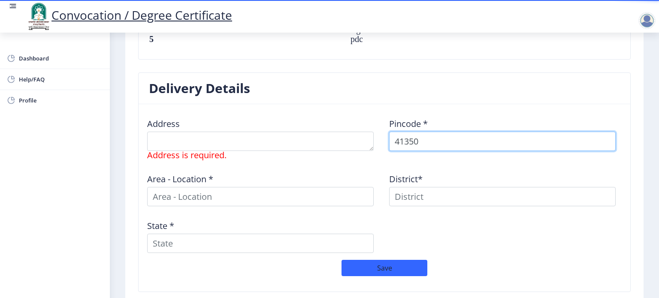
type input "413502"
select select
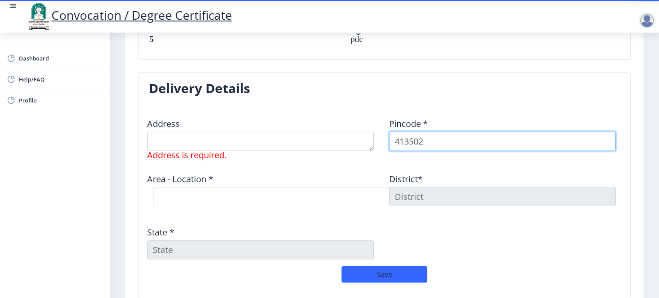
type input "413502"
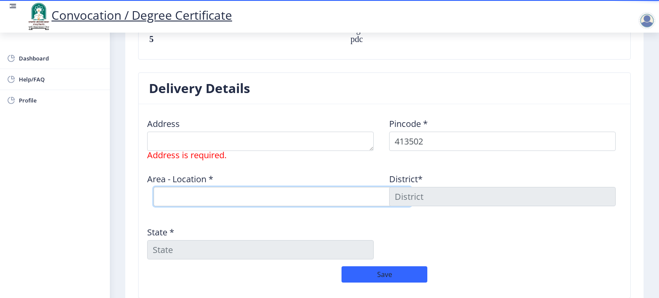
click at [310, 194] on select "Select Area Location [GEOGRAPHIC_DATA] B.O Arangaon B.O Asu B.O Bawachi B.O [PE…" at bounding box center [282, 196] width 257 height 19
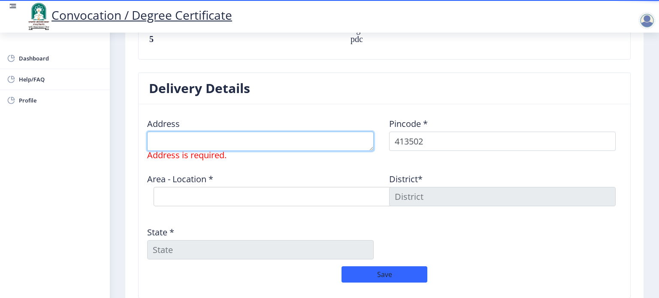
click at [194, 139] on textarea at bounding box center [260, 141] width 227 height 19
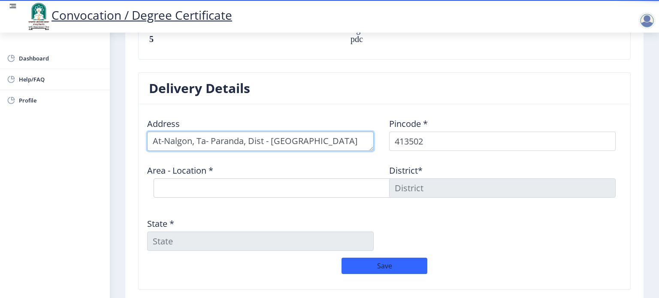
type textarea "At-Nalgon, Ta- Paranda, Dist - [GEOGRAPHIC_DATA]"
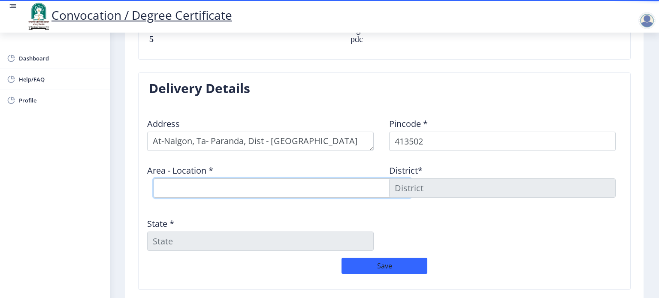
click at [230, 180] on select "Select Area Location [GEOGRAPHIC_DATA] B.O Arangaon B.O Asu B.O Bawachi B.O [PE…" at bounding box center [282, 187] width 257 height 19
select select "11: Object"
click at [154, 178] on select "Select Area Location [GEOGRAPHIC_DATA] B.O Arangaon B.O Asu B.O Bawachi B.O [PE…" at bounding box center [282, 187] width 257 height 19
type input "[GEOGRAPHIC_DATA]"
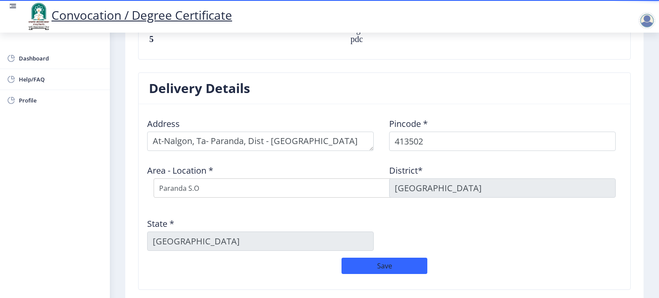
click at [244, 224] on div "State * [GEOGRAPHIC_DATA]" at bounding box center [263, 231] width 242 height 40
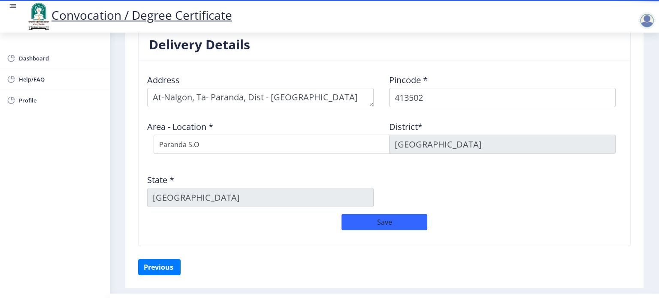
scroll to position [693, 0]
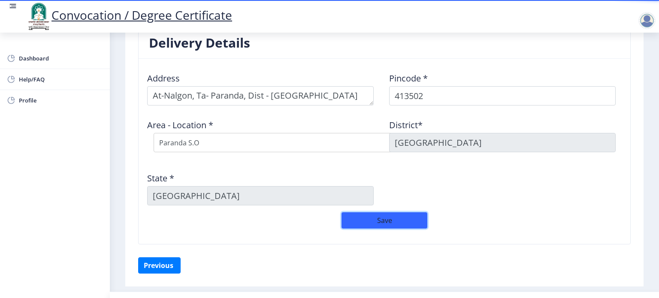
click at [374, 215] on button "Save" at bounding box center [384, 220] width 86 height 16
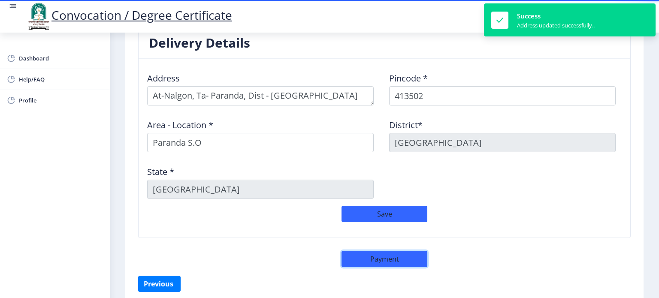
click at [391, 260] on button "Payment" at bounding box center [384, 259] width 86 height 16
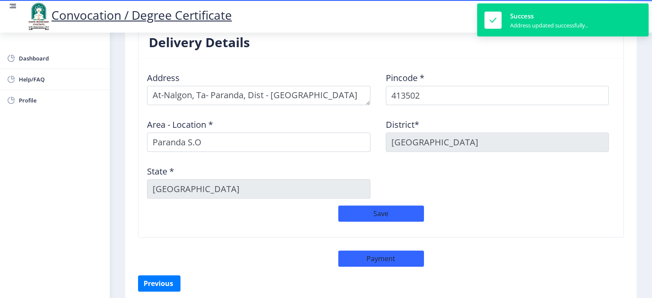
select select "sealed"
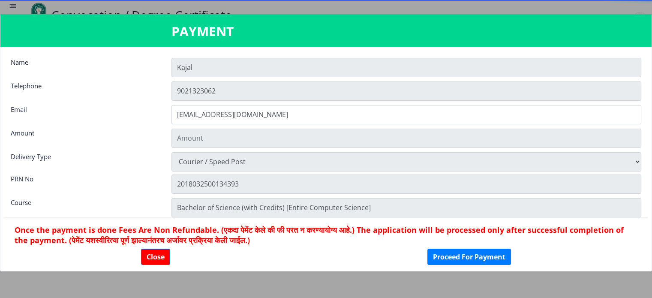
type input "2885"
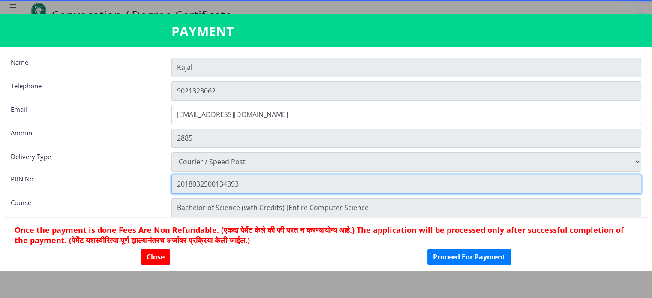
click at [433, 175] on input "2018032500134393" at bounding box center [407, 184] width 470 height 19
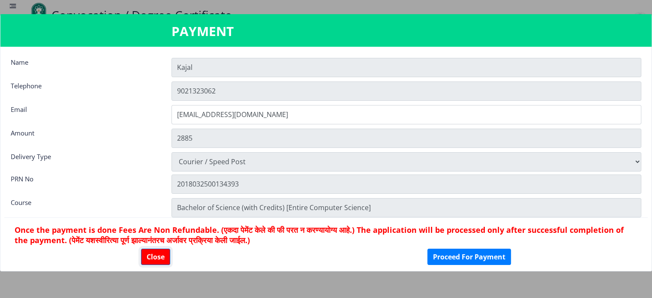
click at [158, 257] on button "Close" at bounding box center [155, 257] width 29 height 16
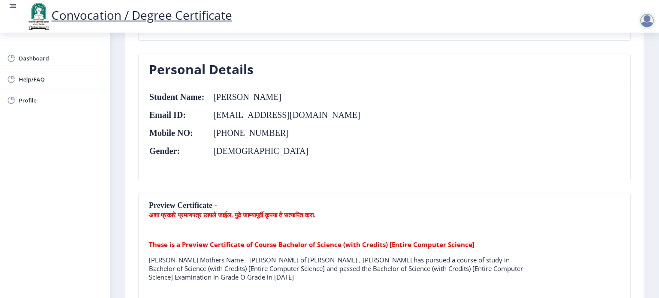
scroll to position [0, 0]
